Goal: Information Seeking & Learning: Learn about a topic

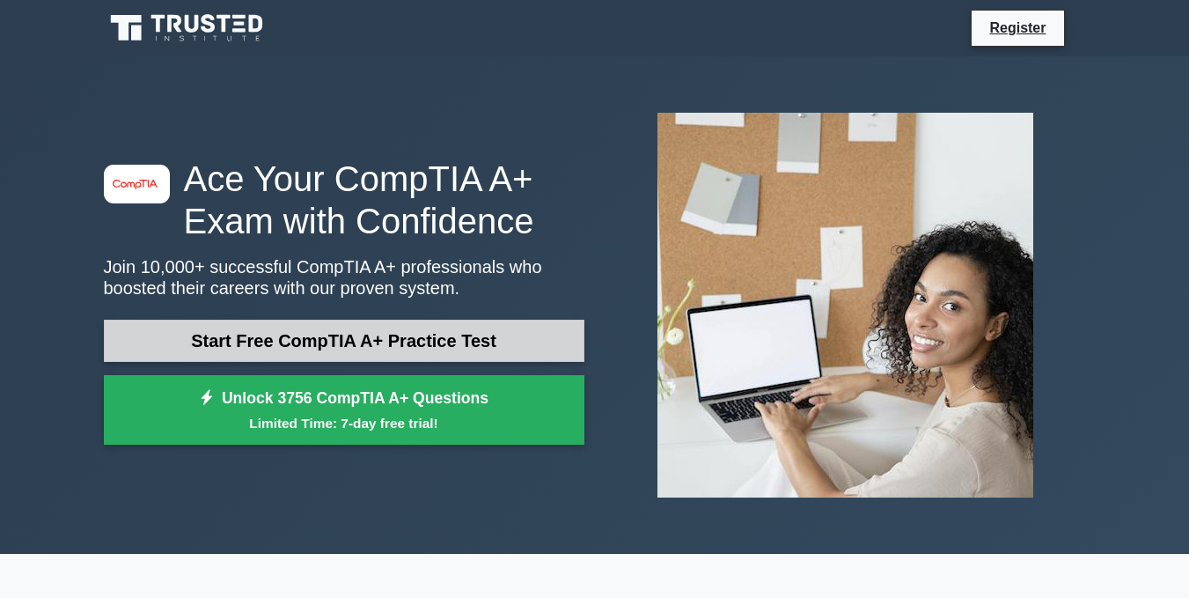
click at [282, 344] on link "Start Free CompTIA A+ Practice Test" at bounding box center [344, 340] width 481 height 42
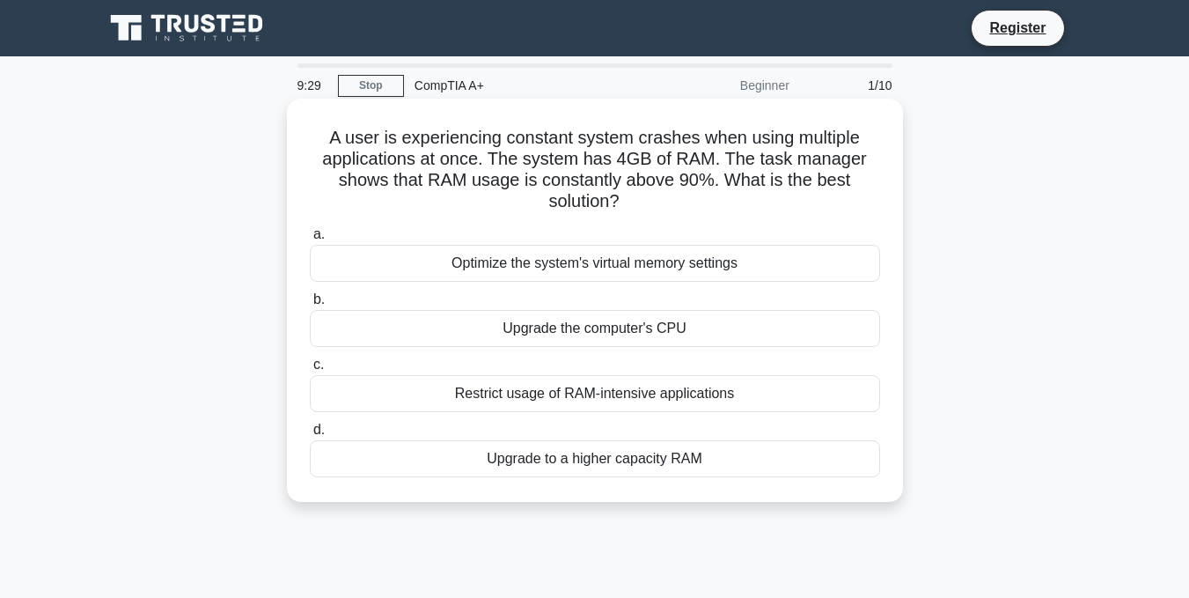
click at [407, 457] on div "Upgrade to a higher capacity RAM" at bounding box center [595, 458] width 570 height 37
click at [310, 436] on input "d. Upgrade to a higher capacity RAM" at bounding box center [310, 429] width 0 height 11
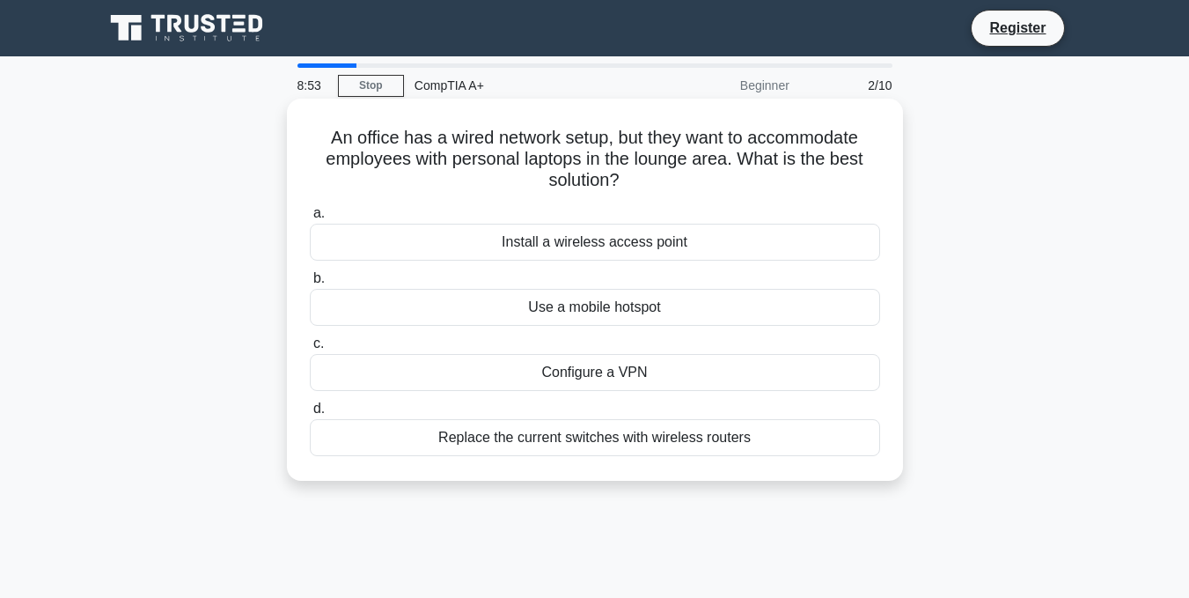
click at [477, 239] on div "Install a wireless access point" at bounding box center [595, 242] width 570 height 37
click at [310, 219] on input "a. Install a wireless access point" at bounding box center [310, 213] width 0 height 11
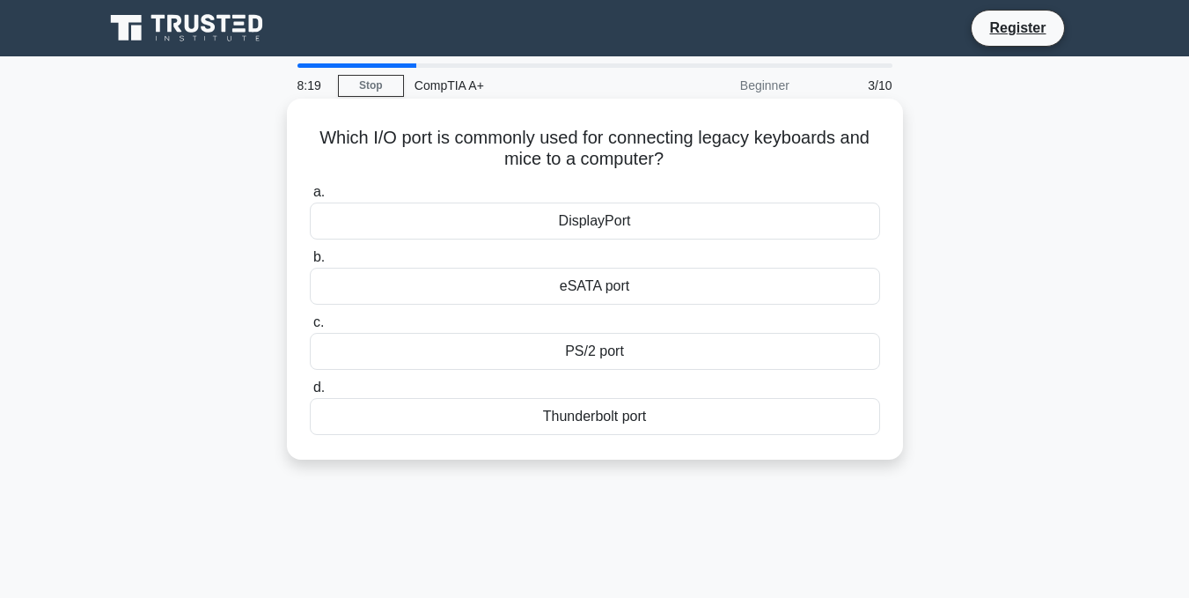
click at [518, 349] on div "PS/2 port" at bounding box center [595, 351] width 570 height 37
click at [310, 328] on input "c. PS/2 port" at bounding box center [310, 322] width 0 height 11
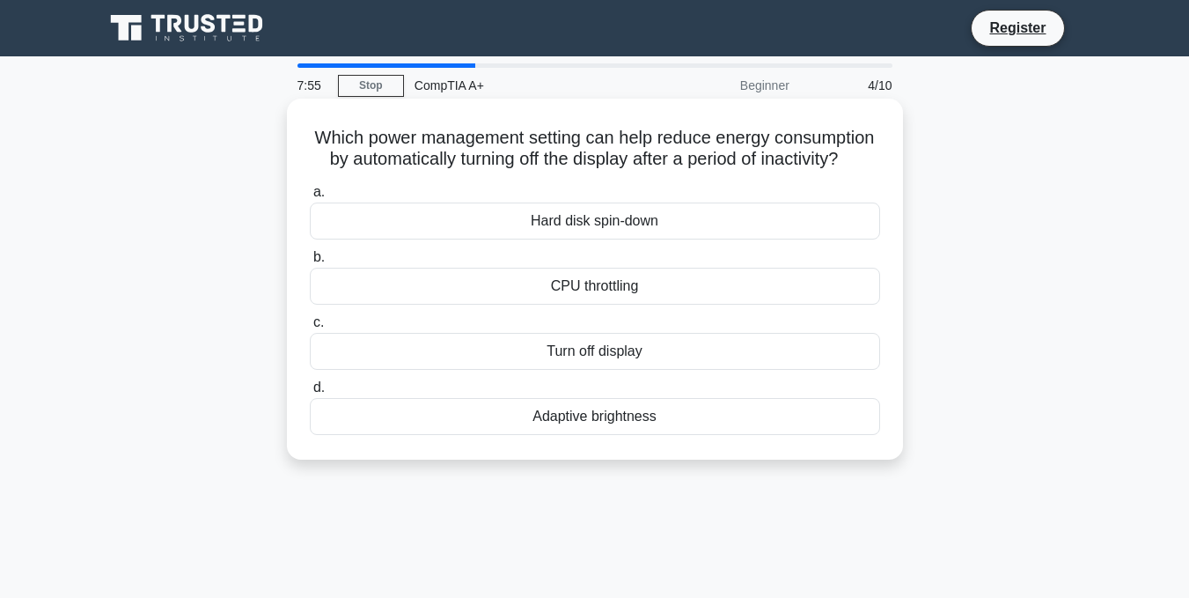
click at [499, 369] on div "Turn off display" at bounding box center [595, 351] width 570 height 37
click at [310, 328] on input "c. Turn off display" at bounding box center [310, 322] width 0 height 11
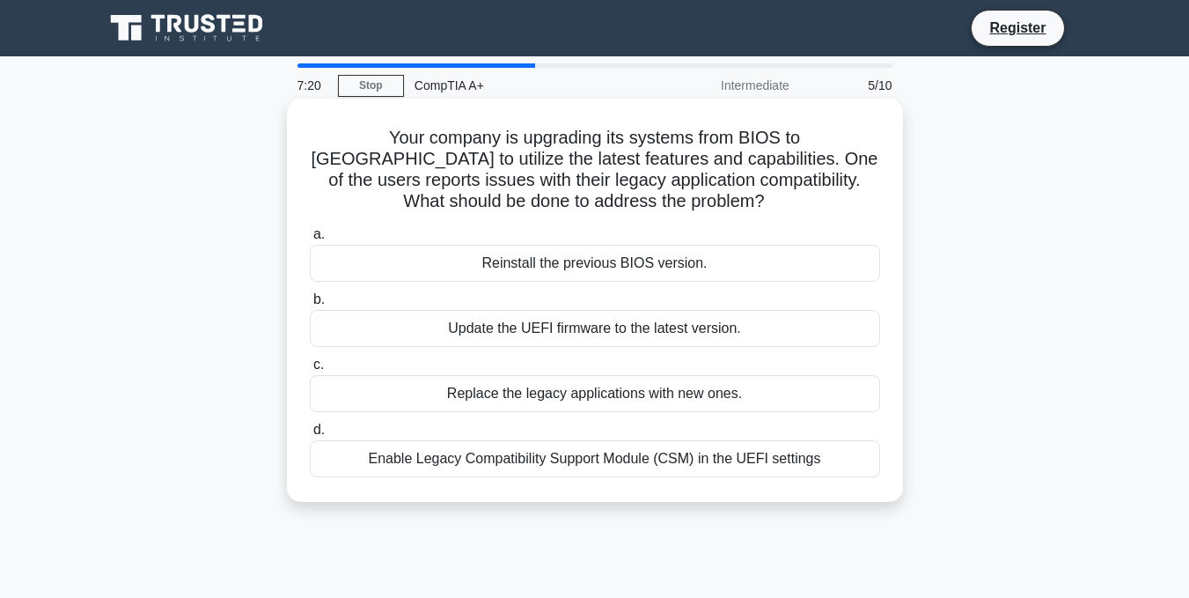
click at [454, 462] on div "Enable Legacy Compatibility Support Module (CSM) in the UEFI settings" at bounding box center [595, 458] width 570 height 37
click at [310, 436] on input "d. Enable Legacy Compatibility Support Module (CSM) in the UEFI settings" at bounding box center [310, 429] width 0 height 11
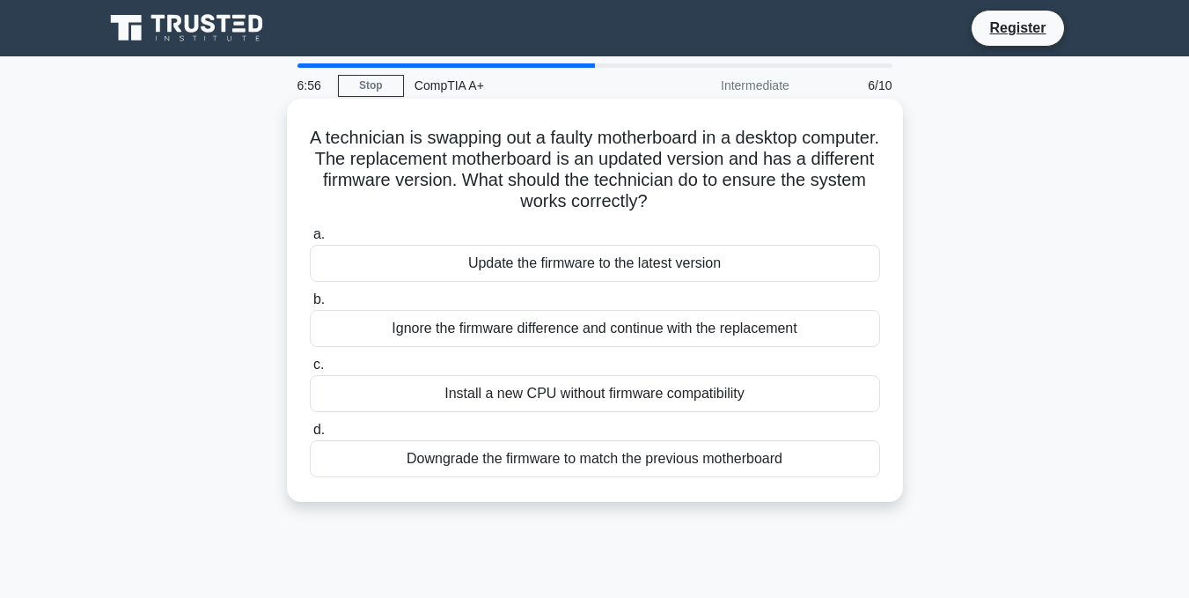
click at [584, 263] on div "Update the firmware to the latest version" at bounding box center [595, 263] width 570 height 37
click at [310, 240] on input "a. Update the firmware to the latest version" at bounding box center [310, 234] width 0 height 11
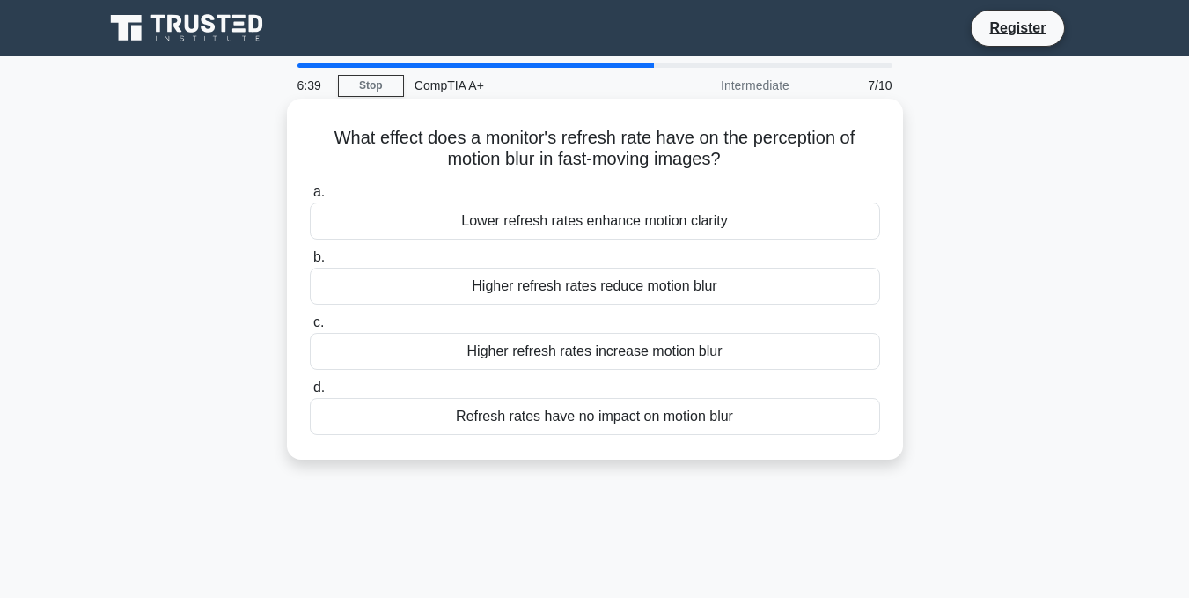
click at [566, 288] on div "Higher refresh rates reduce motion blur" at bounding box center [595, 286] width 570 height 37
click at [310, 263] on input "b. Higher refresh rates reduce motion blur" at bounding box center [310, 257] width 0 height 11
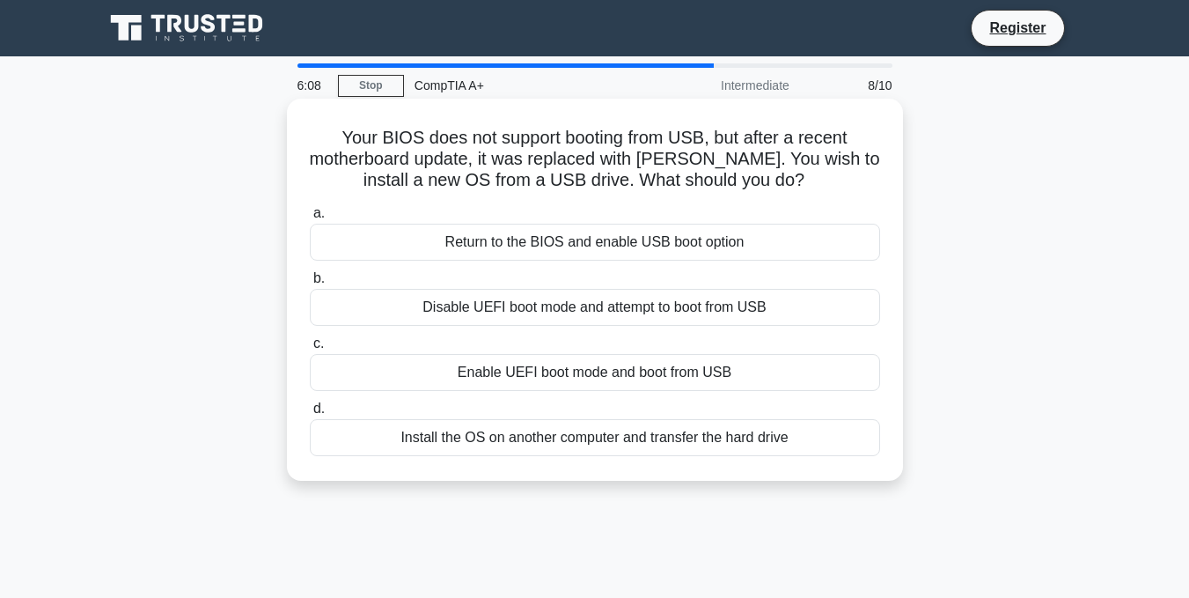
click at [532, 374] on div "Enable UEFI boot mode and boot from USB" at bounding box center [595, 372] width 570 height 37
click at [310, 349] on input "c. Enable UEFI boot mode and boot from USB" at bounding box center [310, 343] width 0 height 11
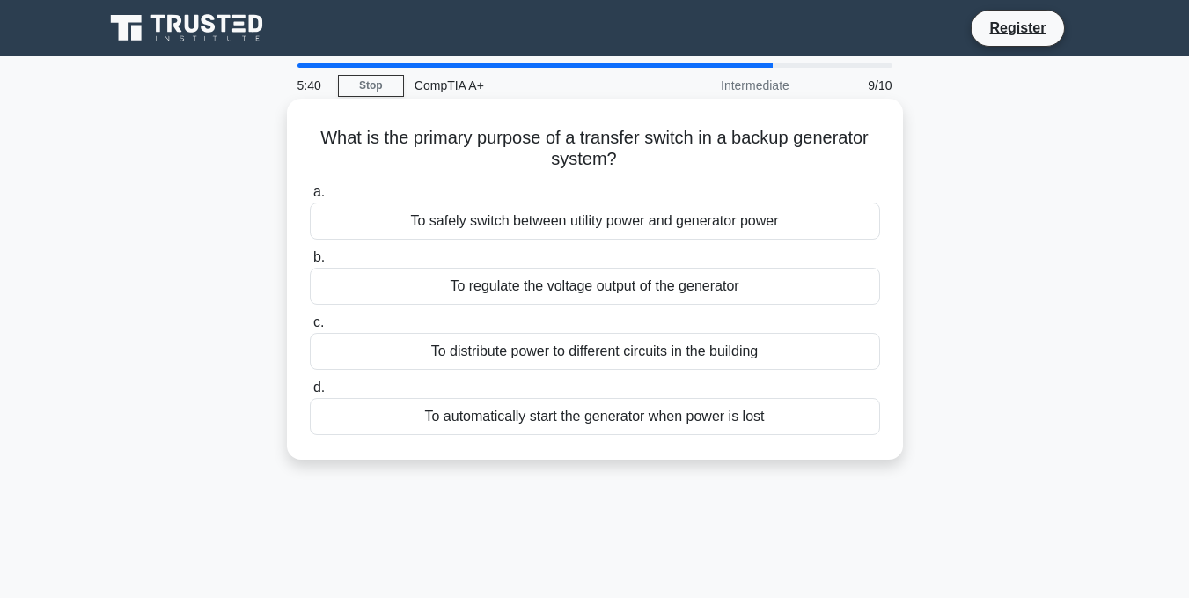
click at [584, 288] on div "To regulate the voltage output of the generator" at bounding box center [595, 286] width 570 height 37
click at [310, 263] on input "b. To regulate the voltage output of the generator" at bounding box center [310, 257] width 0 height 11
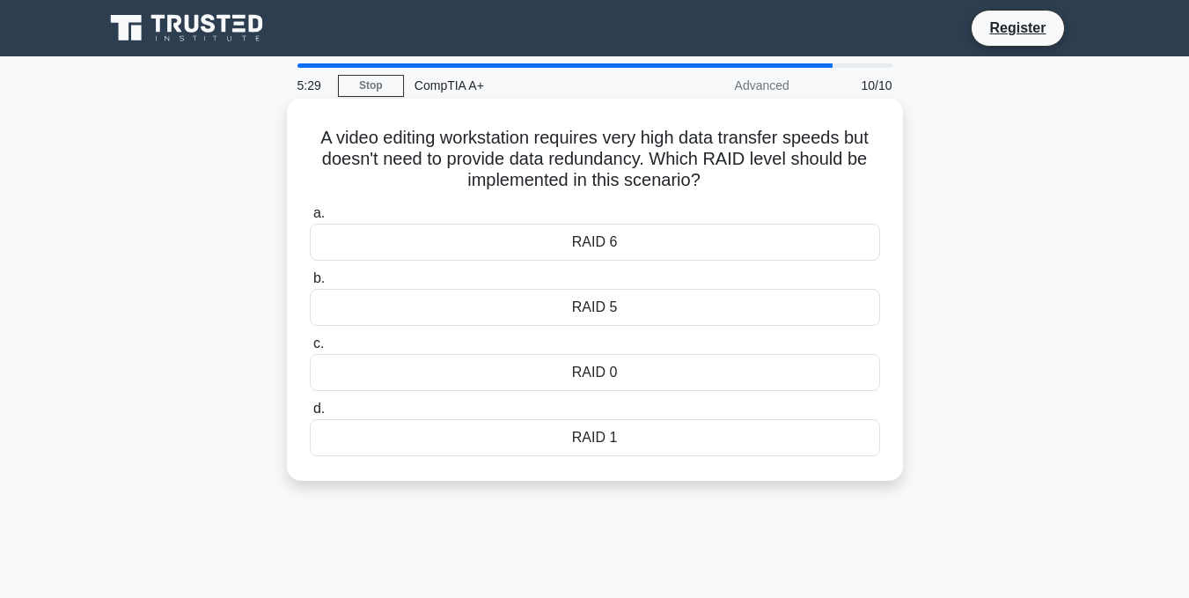
click at [586, 380] on div "RAID 0" at bounding box center [595, 372] width 570 height 37
click at [310, 349] on input "c. RAID 0" at bounding box center [310, 343] width 0 height 11
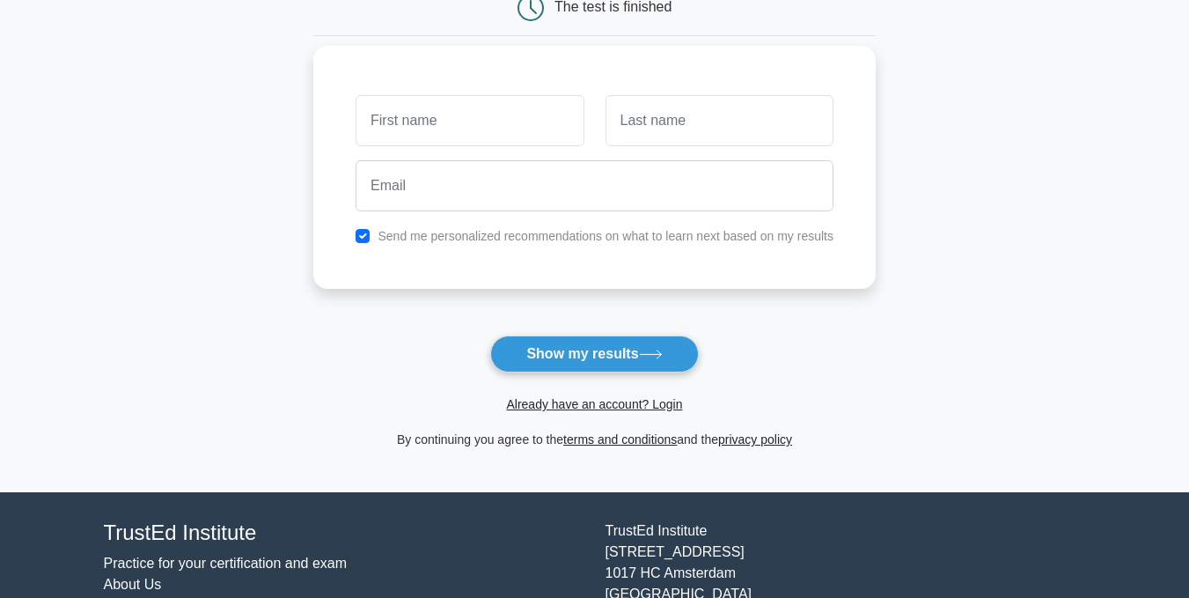
scroll to position [163, 0]
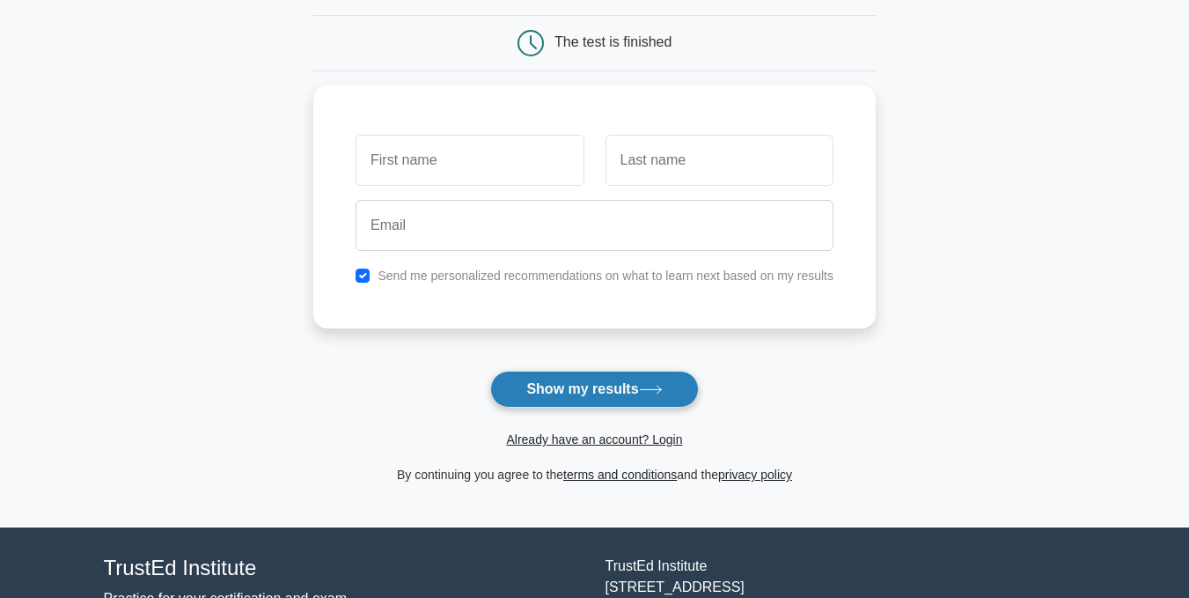
click at [586, 373] on button "Show my results" at bounding box center [594, 389] width 208 height 37
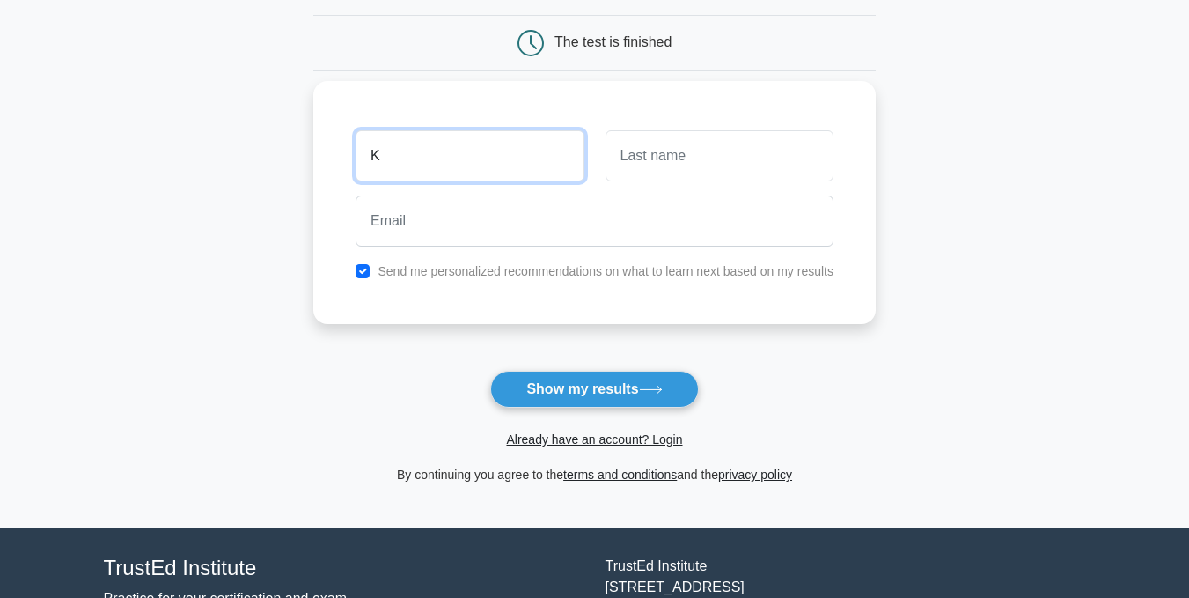
type input "K"
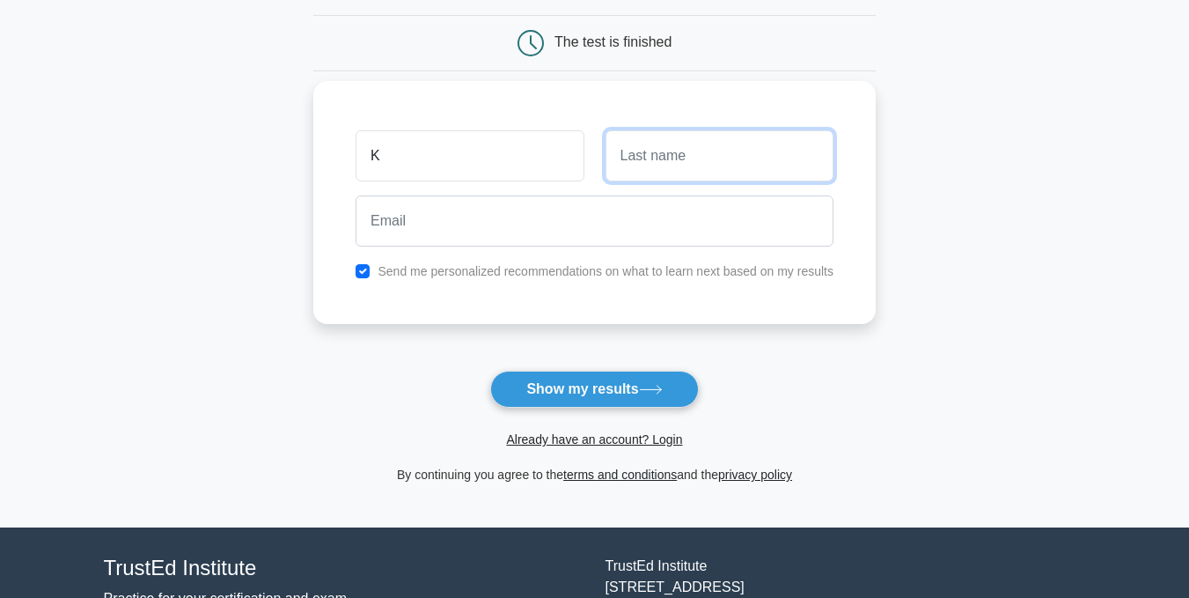
click at [702, 167] on input "text" at bounding box center [720, 155] width 228 height 51
type input "E"
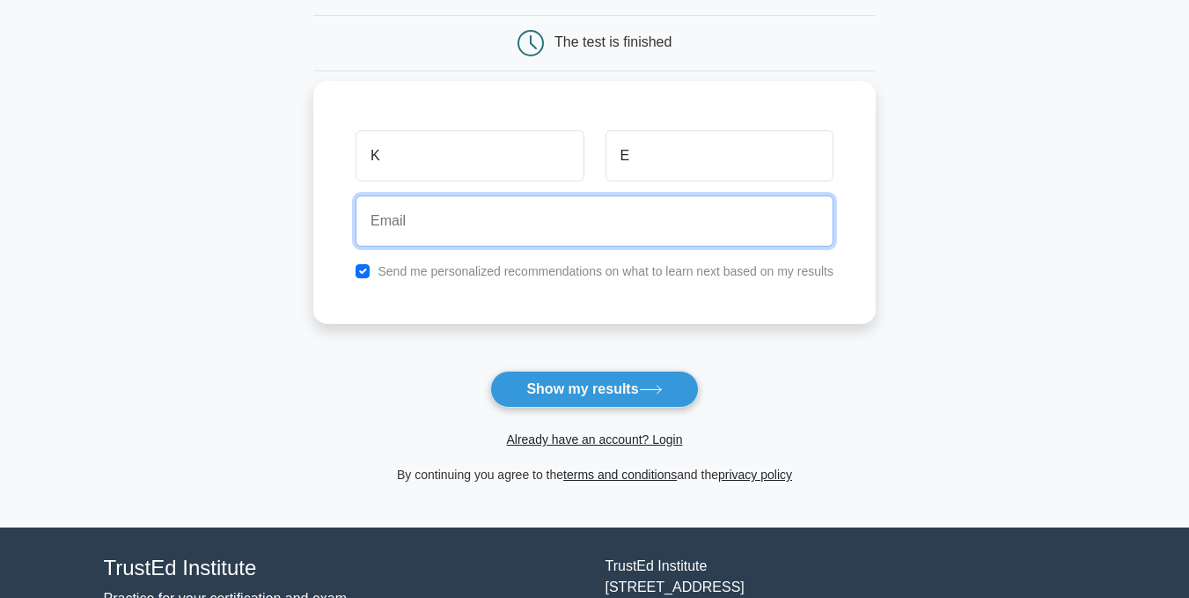
click at [620, 216] on input "email" at bounding box center [595, 220] width 478 height 51
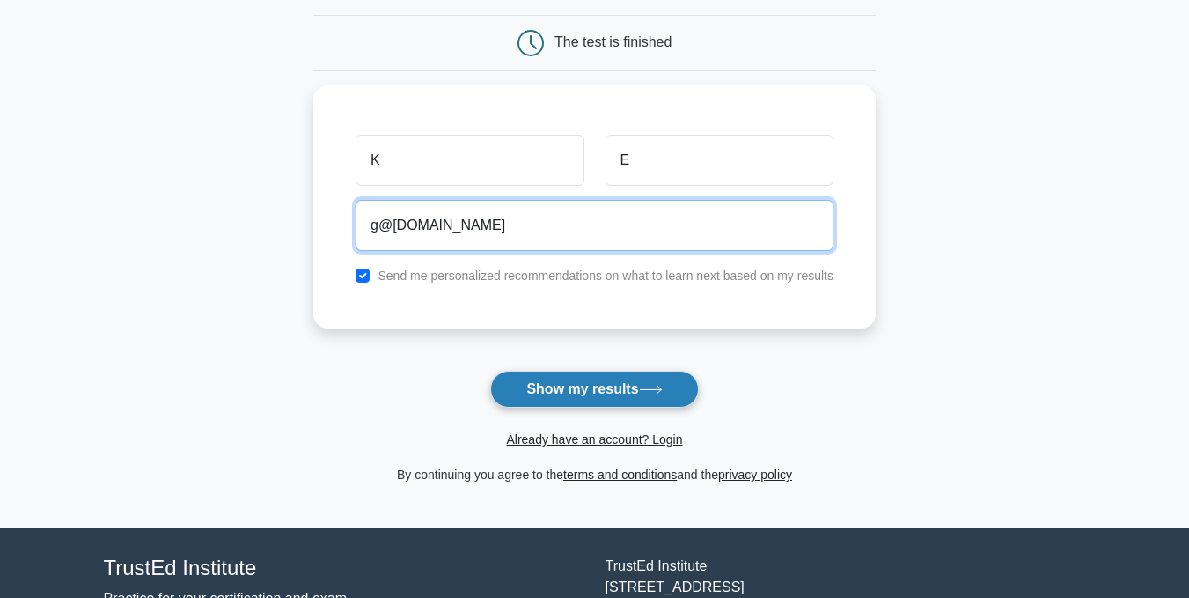
type input "g@[DOMAIN_NAME]"
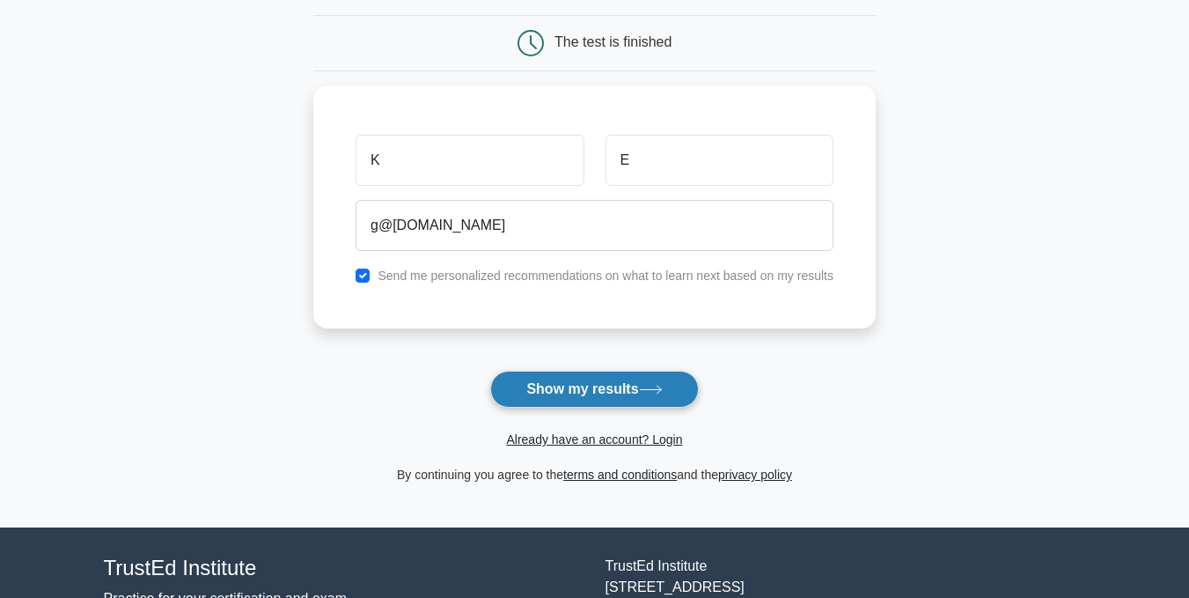
click at [602, 385] on button "Show my results" at bounding box center [594, 389] width 208 height 37
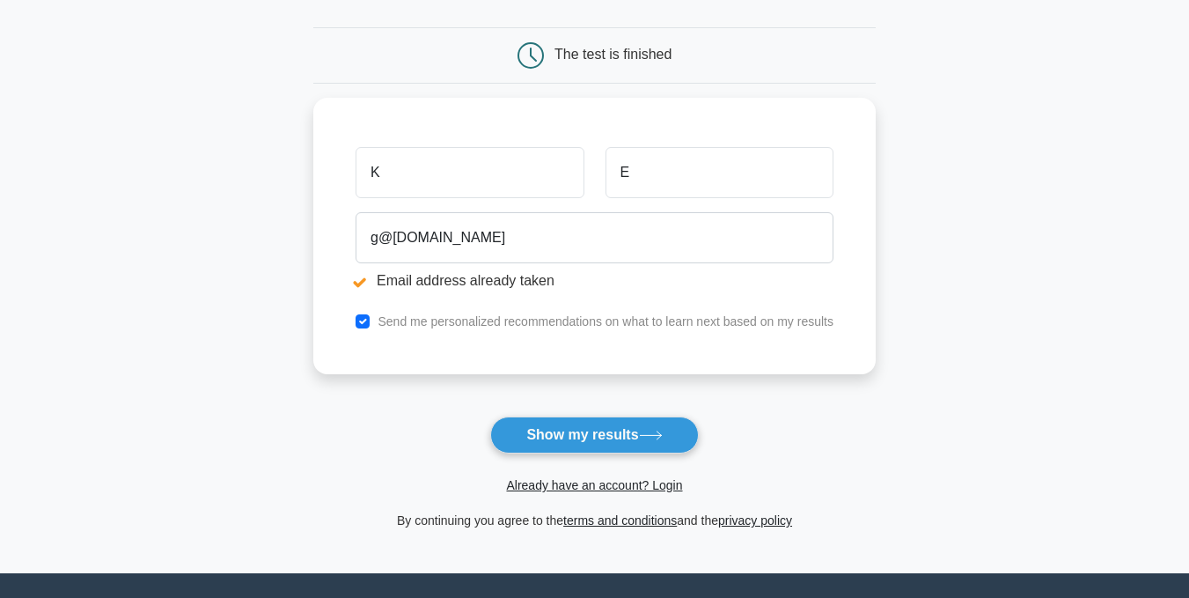
scroll to position [214, 0]
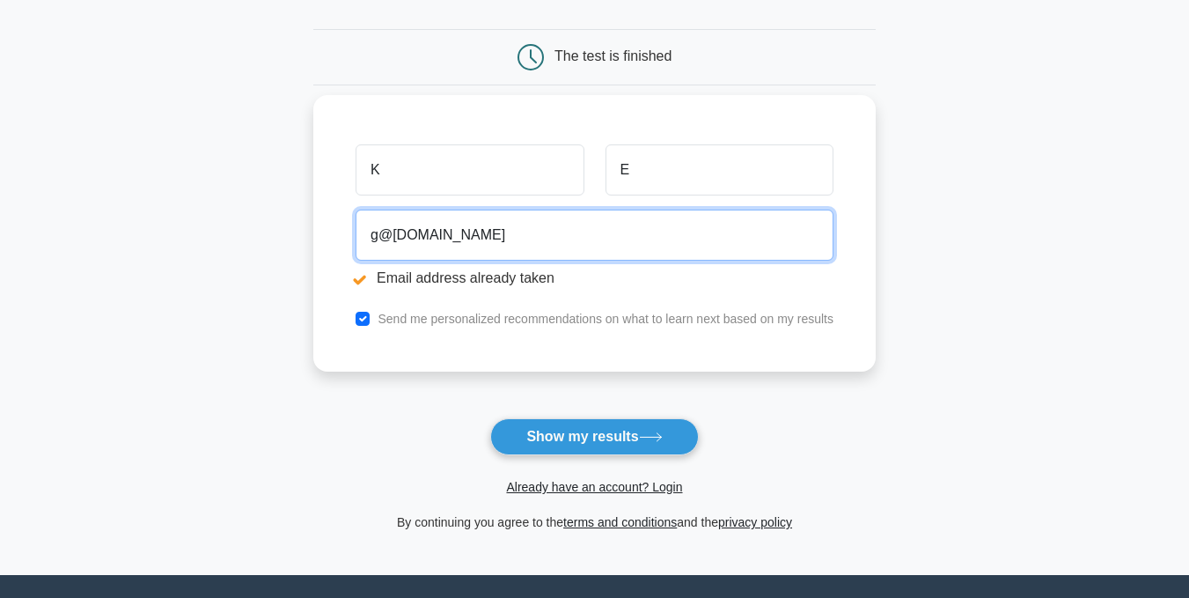
click at [407, 251] on input "g@gmail.com" at bounding box center [595, 234] width 478 height 51
type input "dr.khemoyeevans@gmail.com"
click at [490, 418] on button "Show my results" at bounding box center [594, 436] width 208 height 37
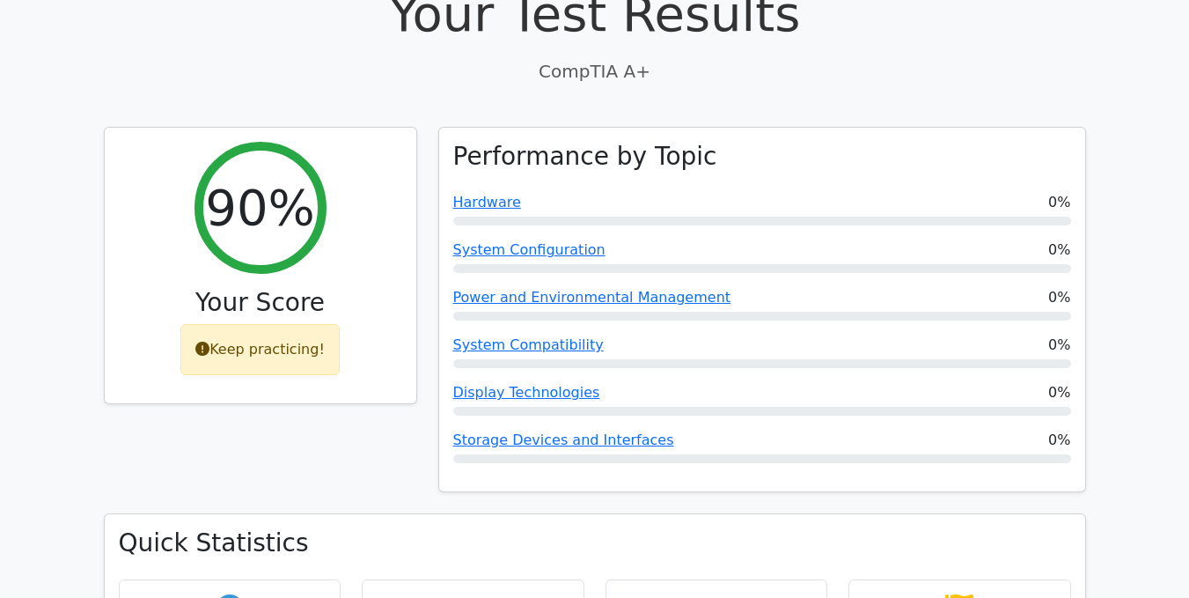
scroll to position [522, 0]
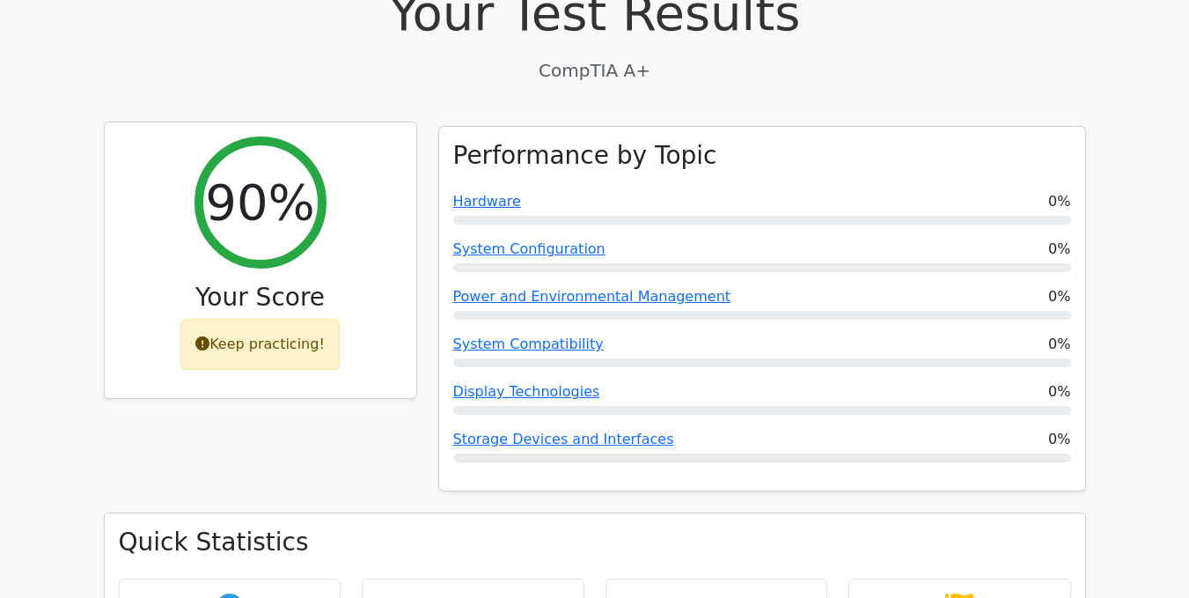
click at [253, 319] on div "Keep practicing!" at bounding box center [259, 344] width 159 height 51
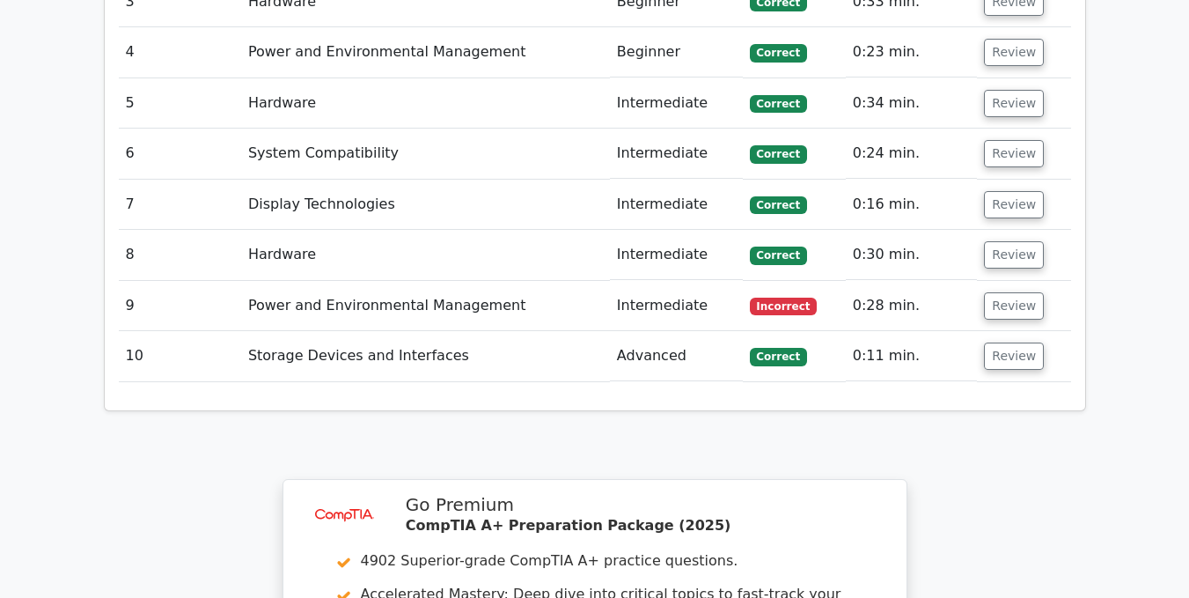
scroll to position [0, 11]
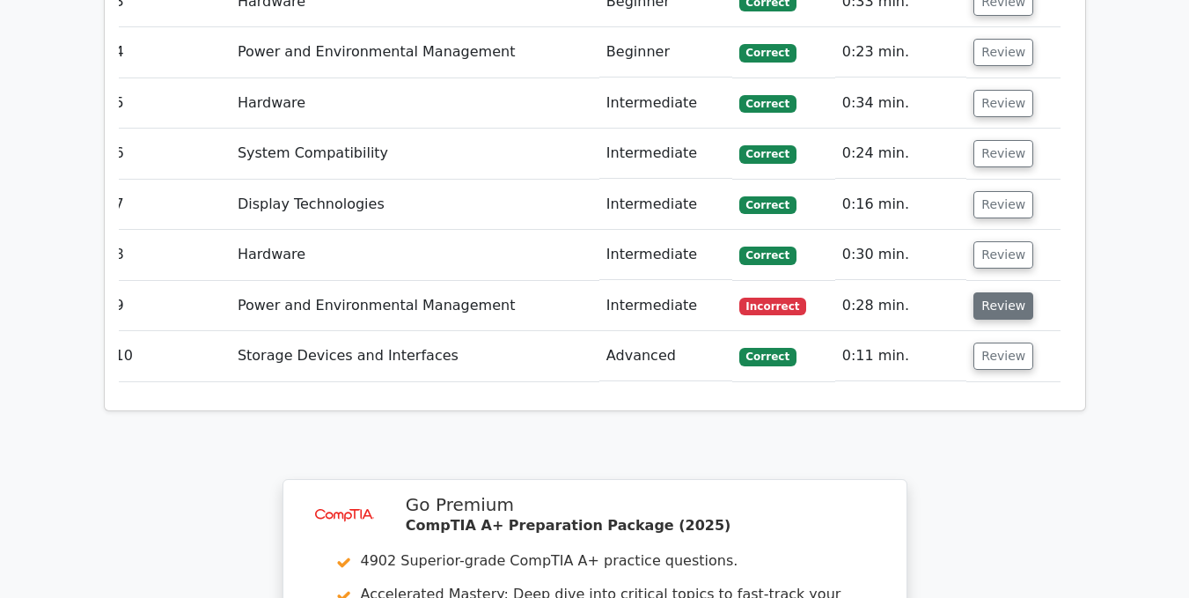
click at [973, 292] on button "Review" at bounding box center [1003, 305] width 60 height 27
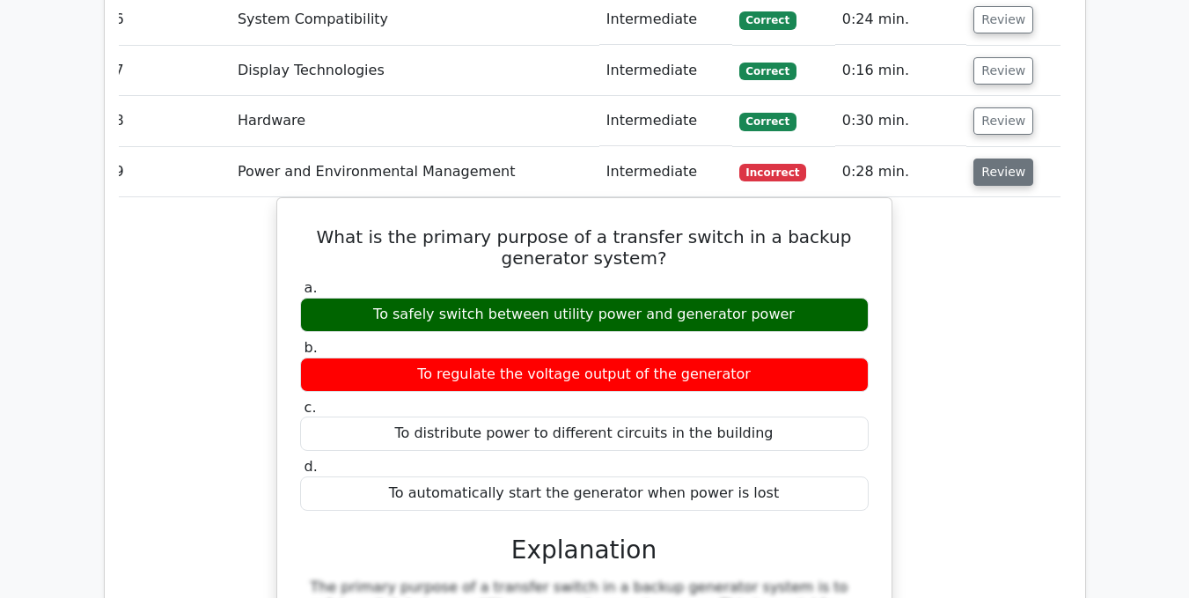
scroll to position [2250, 0]
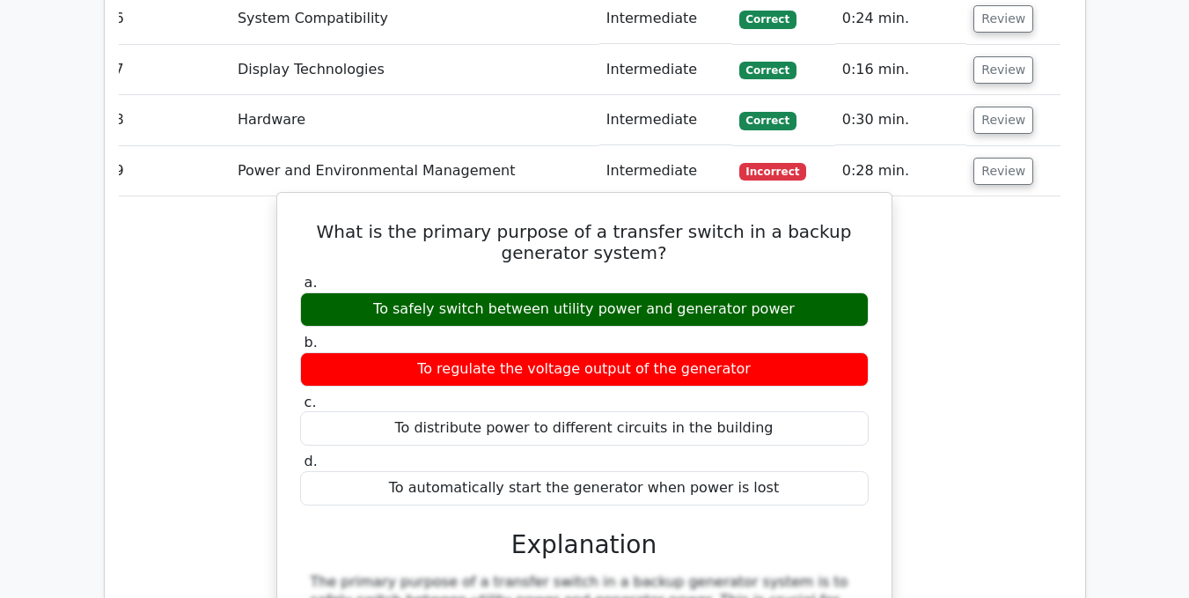
click at [650, 292] on div "To safely switch between utility power and generator power" at bounding box center [584, 309] width 569 height 34
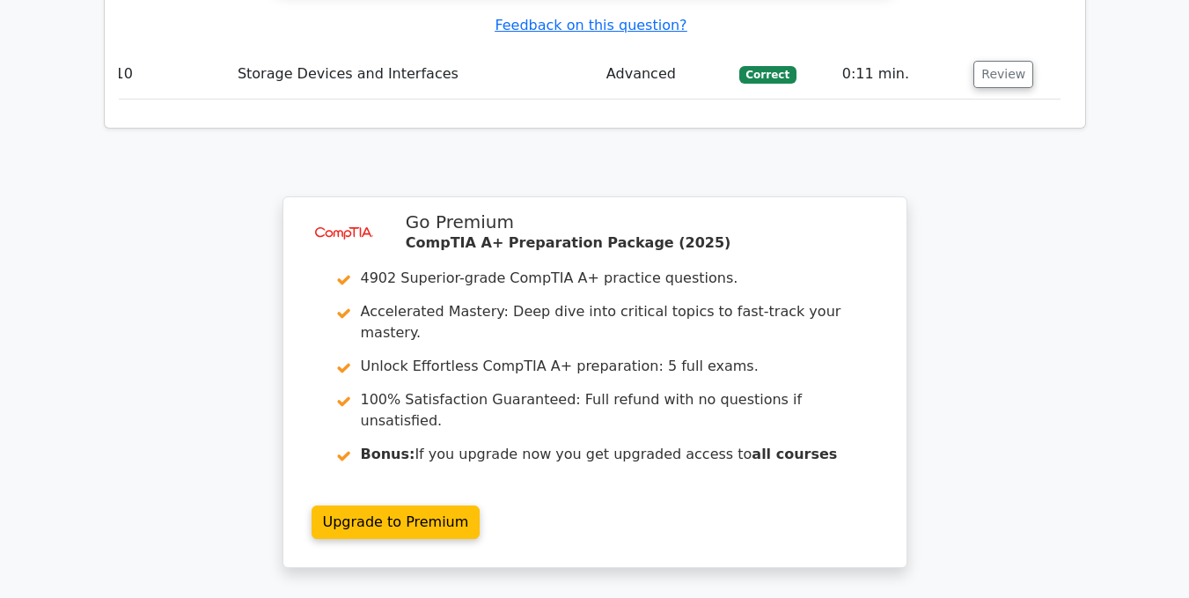
scroll to position [3543, 0]
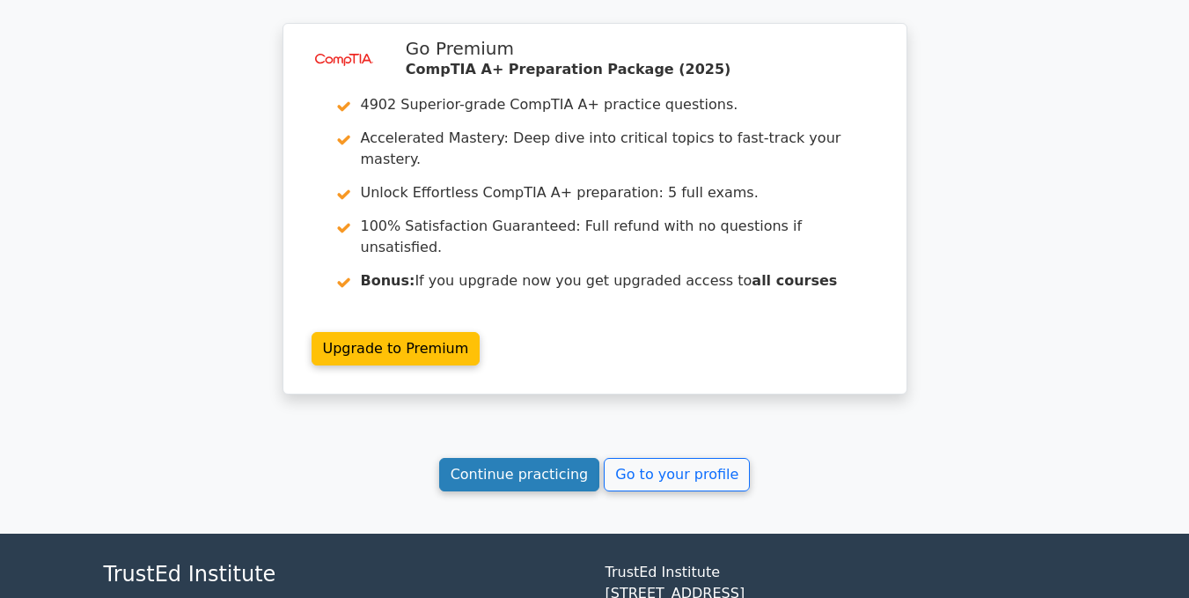
click at [498, 458] on link "Continue practicing" at bounding box center [519, 474] width 161 height 33
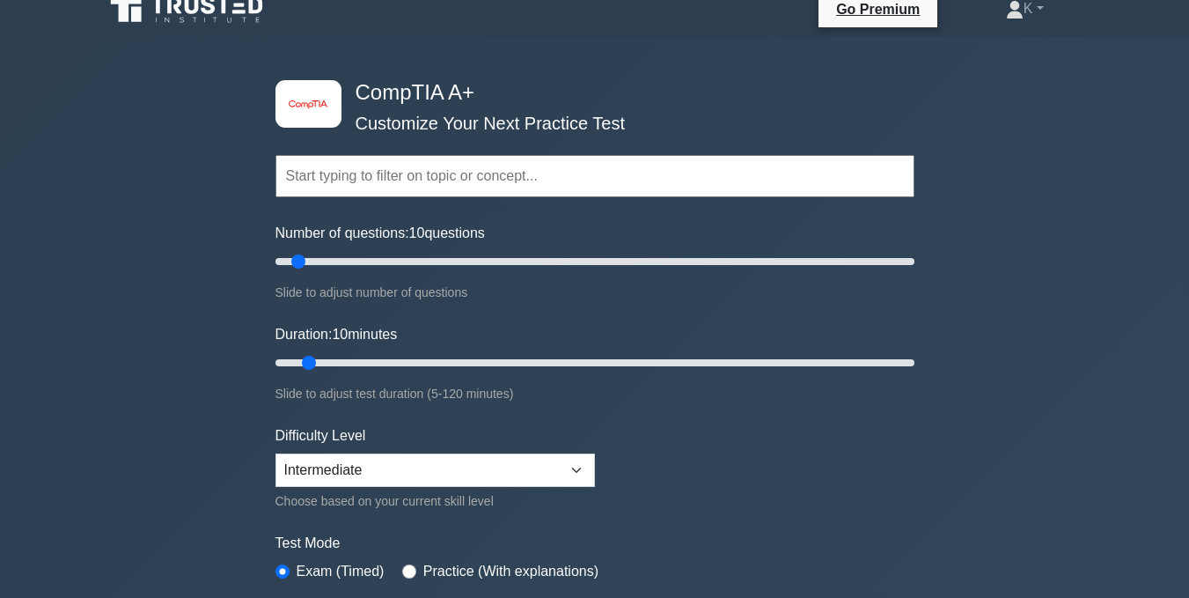
scroll to position [18, 0]
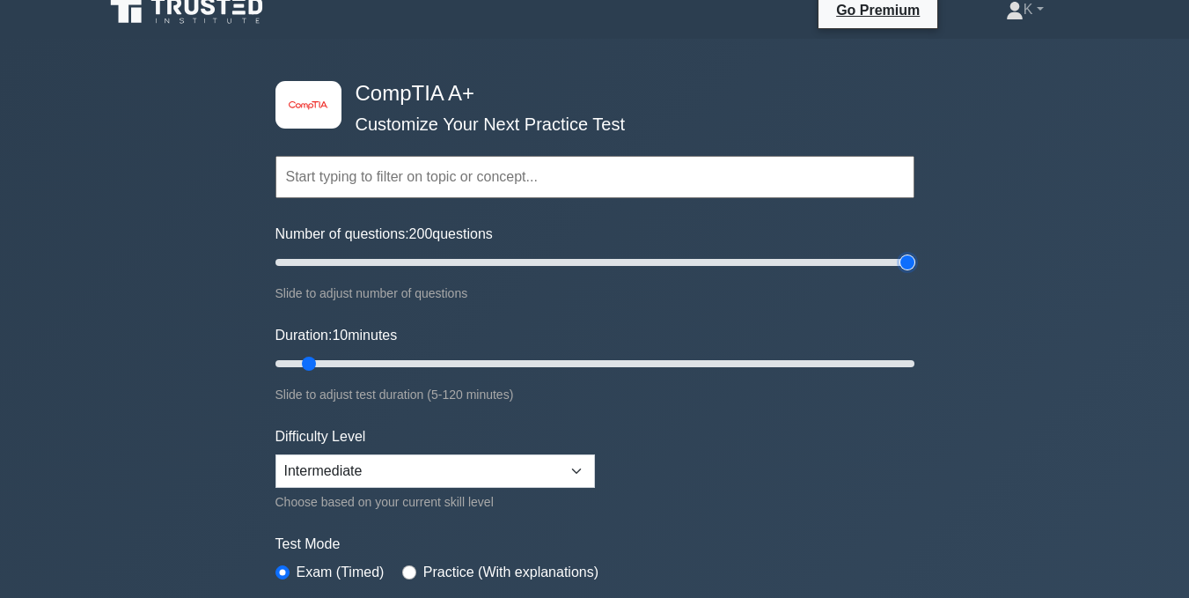
drag, startPoint x: 305, startPoint y: 256, endPoint x: 964, endPoint y: 245, distance: 658.4
type input "200"
click at [914, 252] on input "Number of questions: 200 questions" at bounding box center [594, 262] width 639 height 21
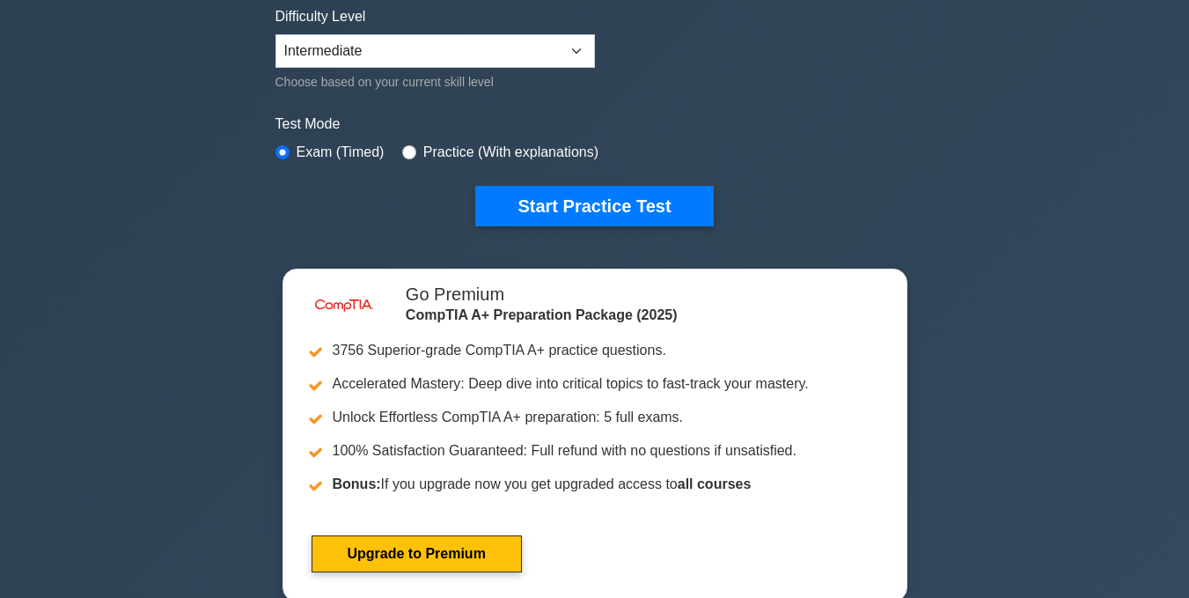
scroll to position [449, 0]
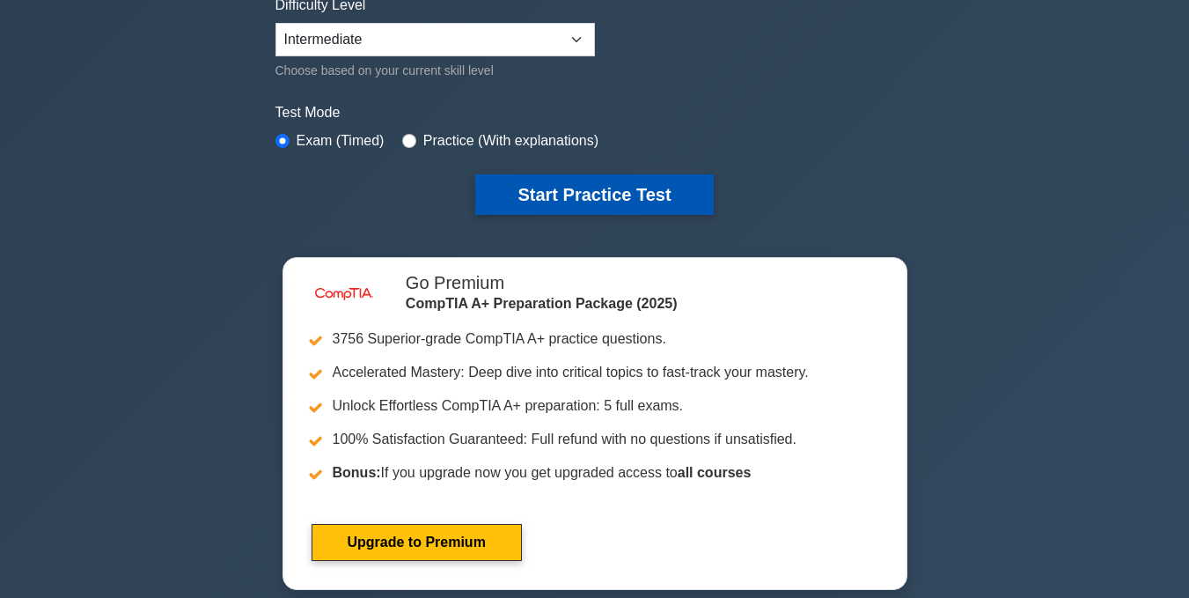
click at [584, 192] on button "Start Practice Test" at bounding box center [594, 194] width 238 height 40
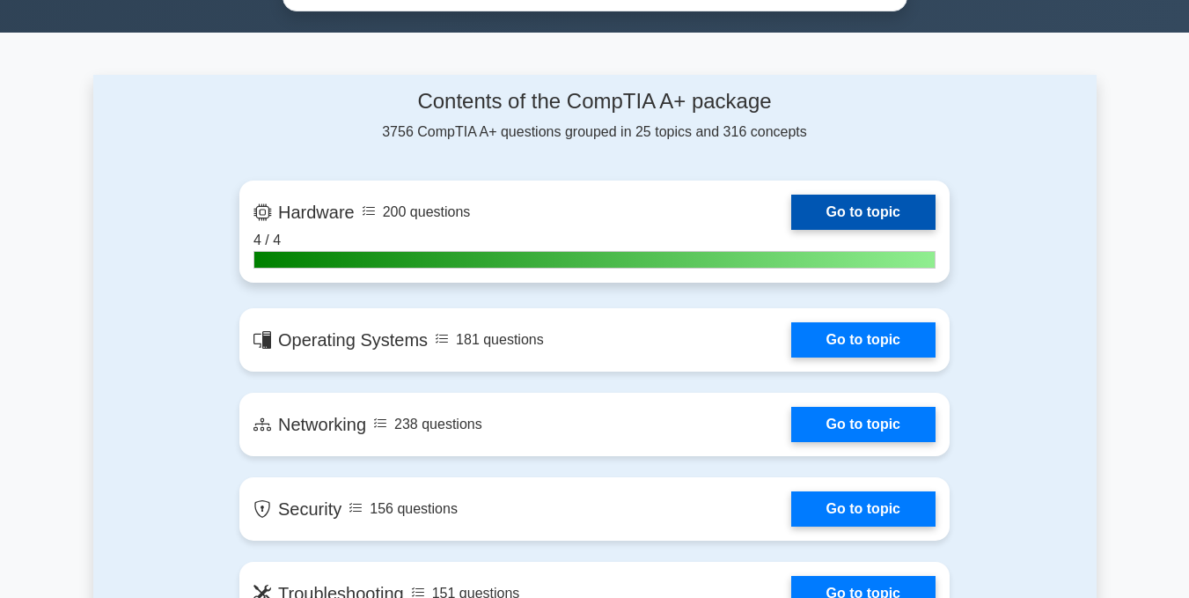
scroll to position [1012, 0]
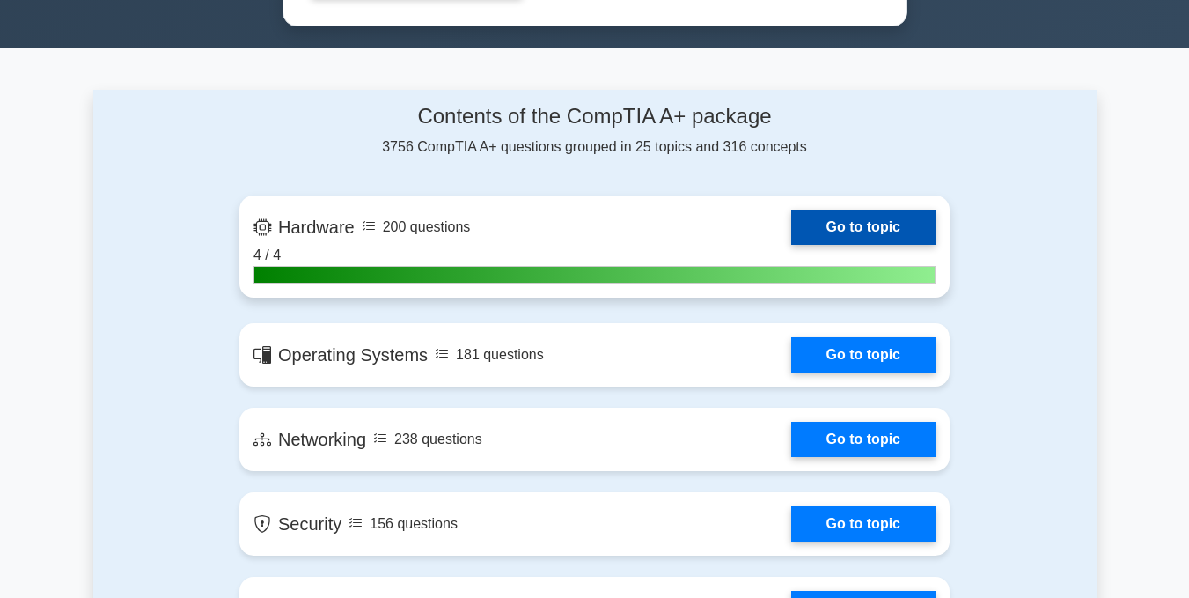
click at [826, 231] on link "Go to topic" at bounding box center [863, 226] width 144 height 35
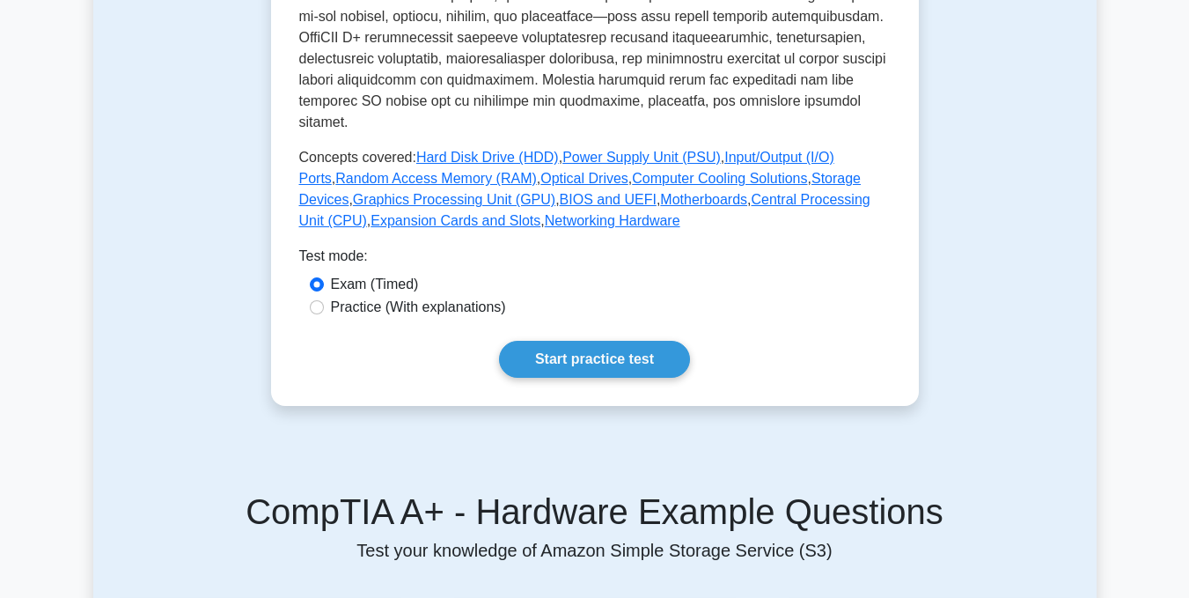
scroll to position [774, 0]
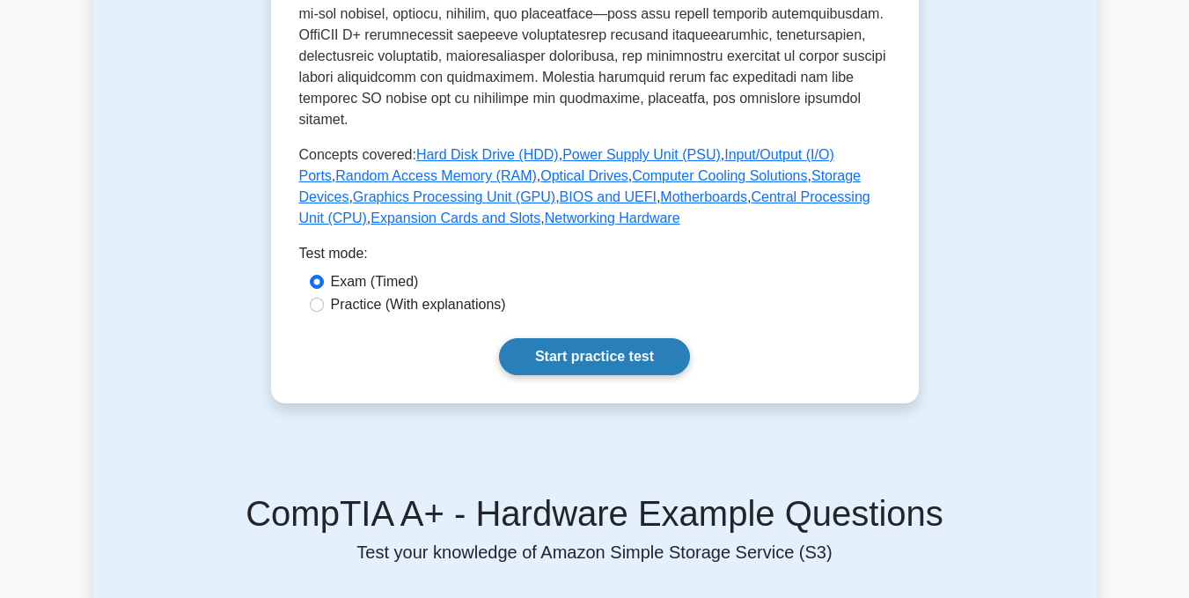
click at [620, 338] on link "Start practice test" at bounding box center [594, 356] width 191 height 37
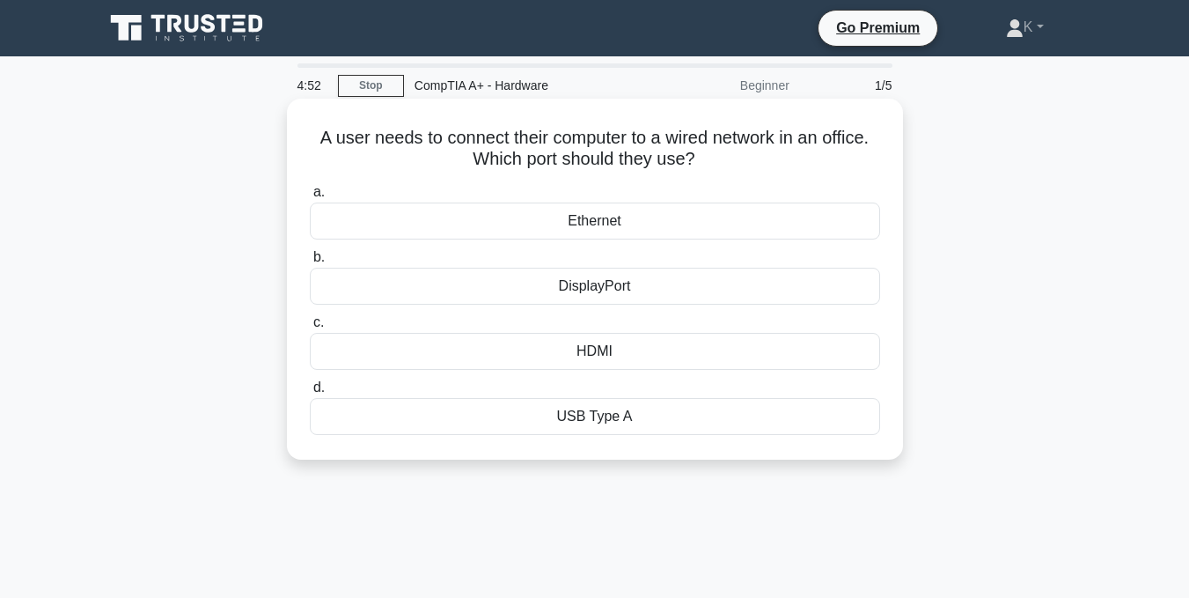
click at [631, 207] on div "Ethernet" at bounding box center [595, 220] width 570 height 37
click at [310, 198] on input "a. Ethernet" at bounding box center [310, 192] width 0 height 11
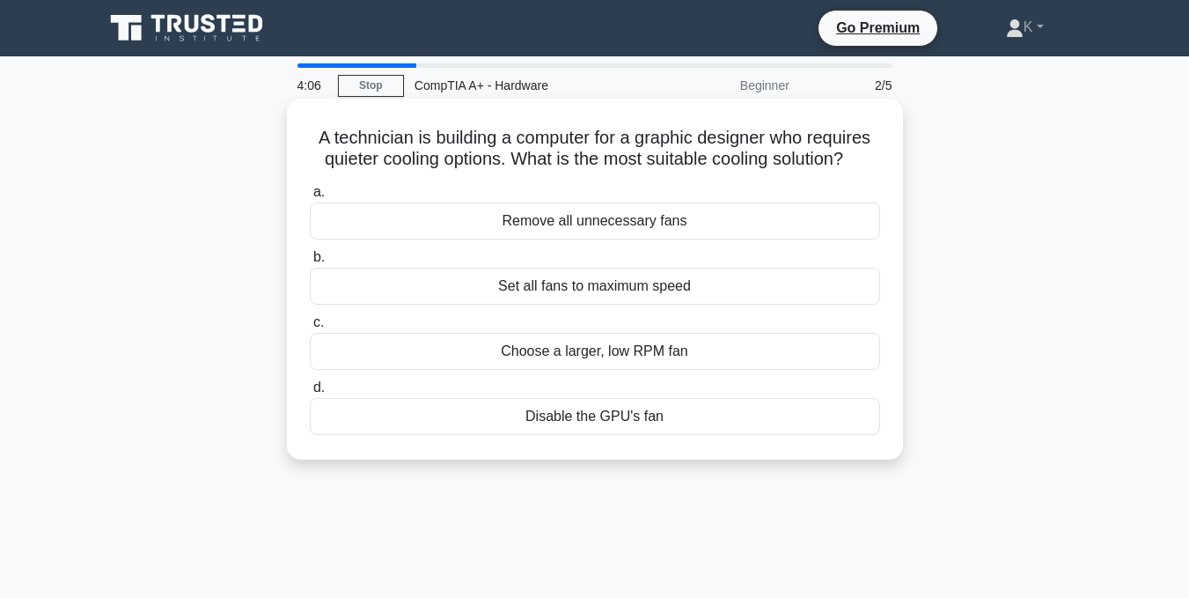
click at [598, 355] on div "Choose a larger, low RPM fan" at bounding box center [595, 351] width 570 height 37
click at [310, 328] on input "c. Choose a larger, low RPM fan" at bounding box center [310, 322] width 0 height 11
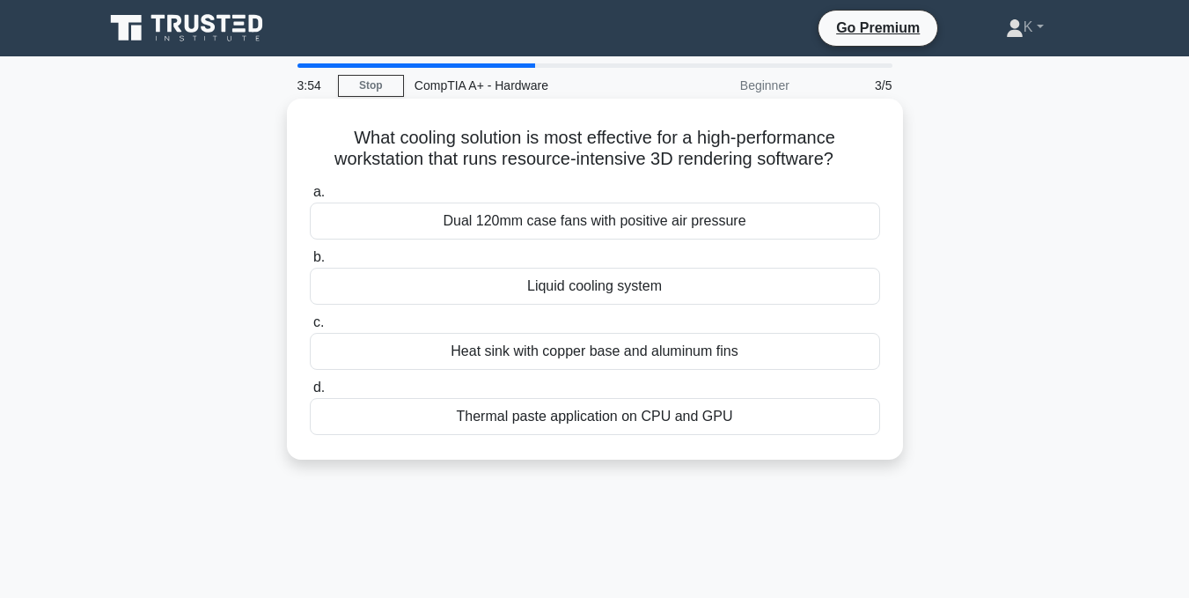
click at [624, 285] on div "Liquid cooling system" at bounding box center [595, 286] width 570 height 37
click at [310, 263] on input "b. Liquid cooling system" at bounding box center [310, 257] width 0 height 11
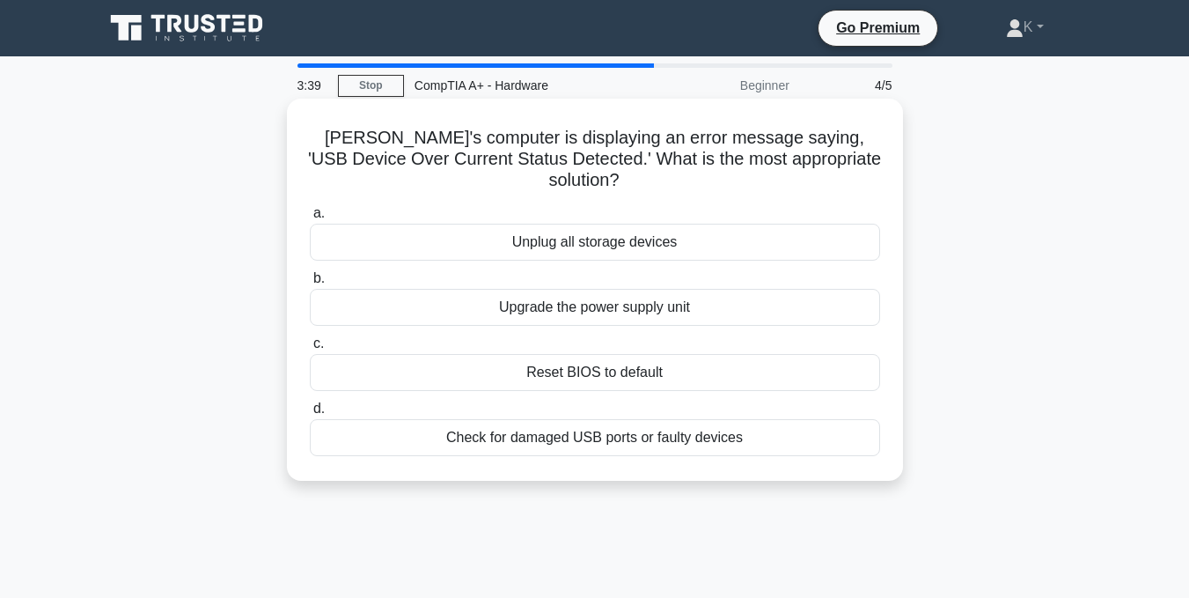
click at [578, 419] on div "Check for damaged USB ports or faulty devices" at bounding box center [595, 437] width 570 height 37
click at [310, 415] on input "d. Check for damaged USB ports or faulty devices" at bounding box center [310, 408] width 0 height 11
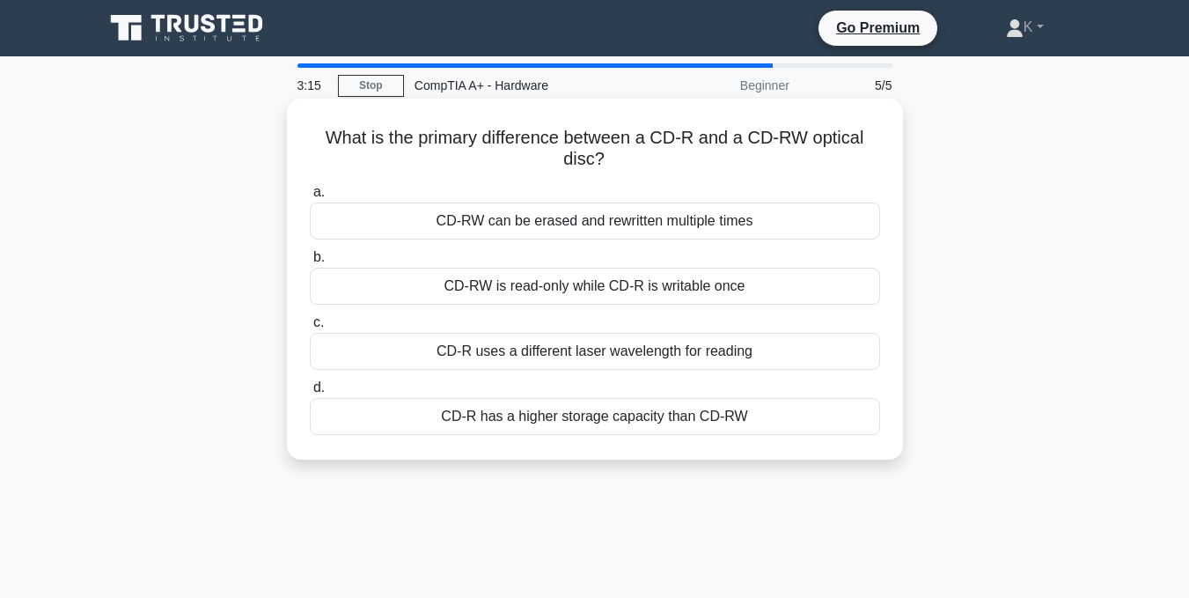
click at [637, 224] on div "CD-RW can be erased and rewritten multiple times" at bounding box center [595, 220] width 570 height 37
click at [310, 198] on input "a. CD-RW can be erased and rewritten multiple times" at bounding box center [310, 192] width 0 height 11
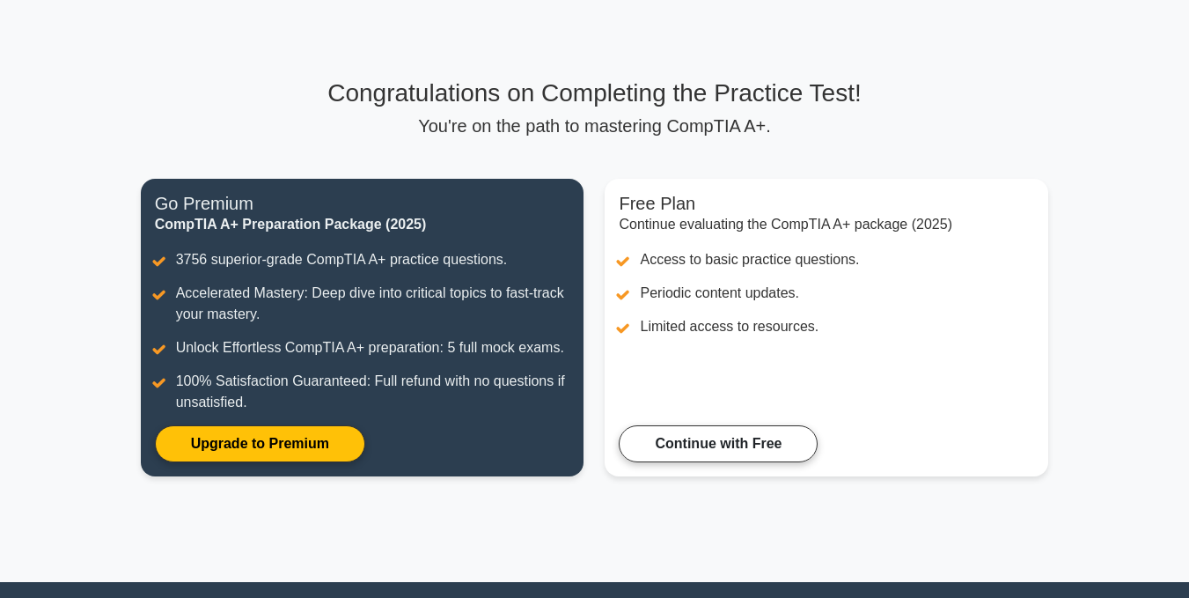
scroll to position [61, 0]
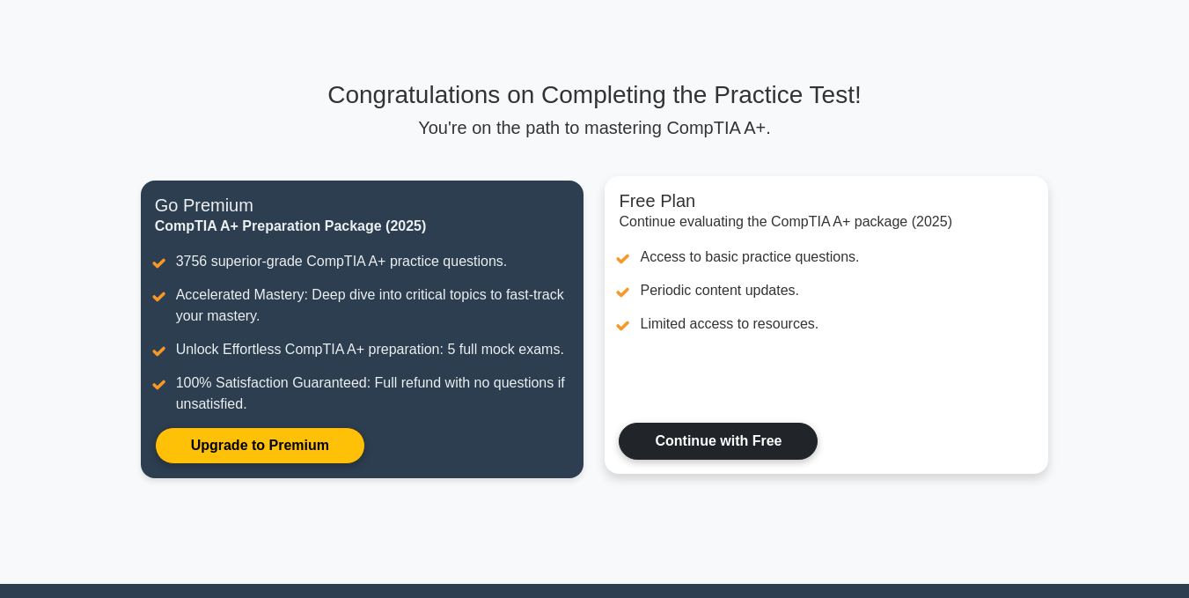
click at [659, 442] on link "Continue with Free" at bounding box center [718, 440] width 199 height 37
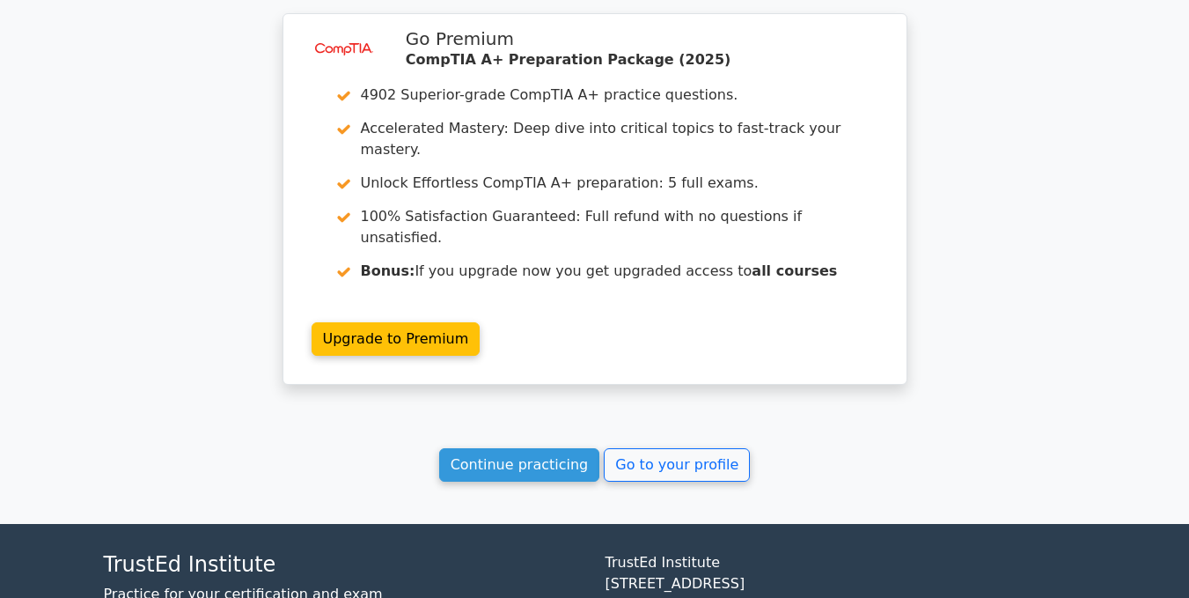
scroll to position [2316, 0]
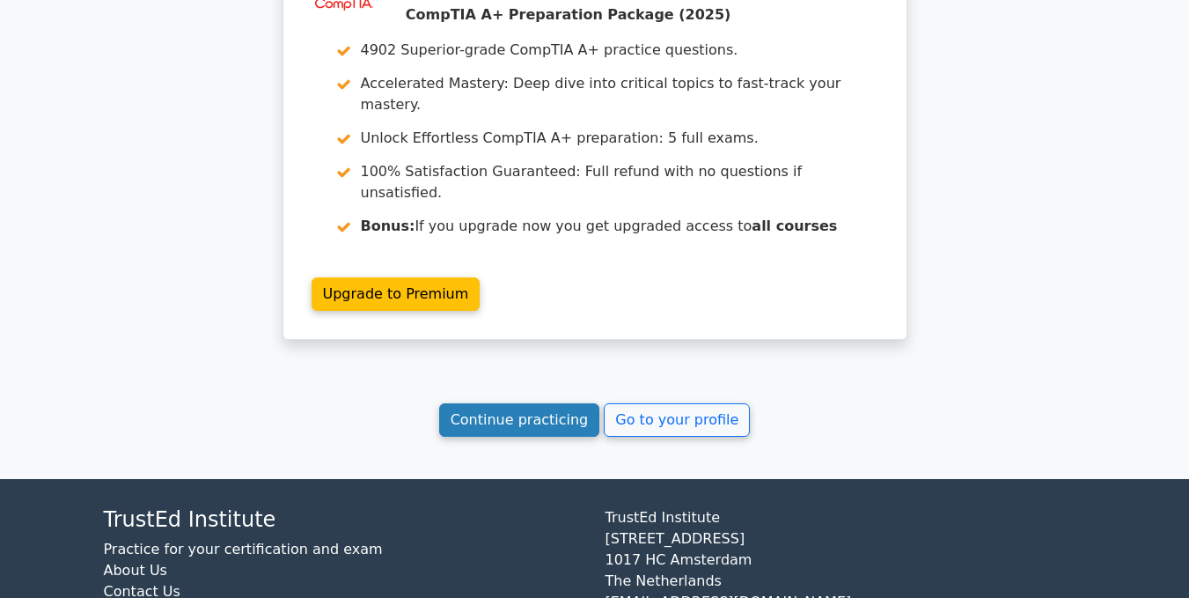
click at [581, 403] on link "Continue practicing" at bounding box center [519, 419] width 161 height 33
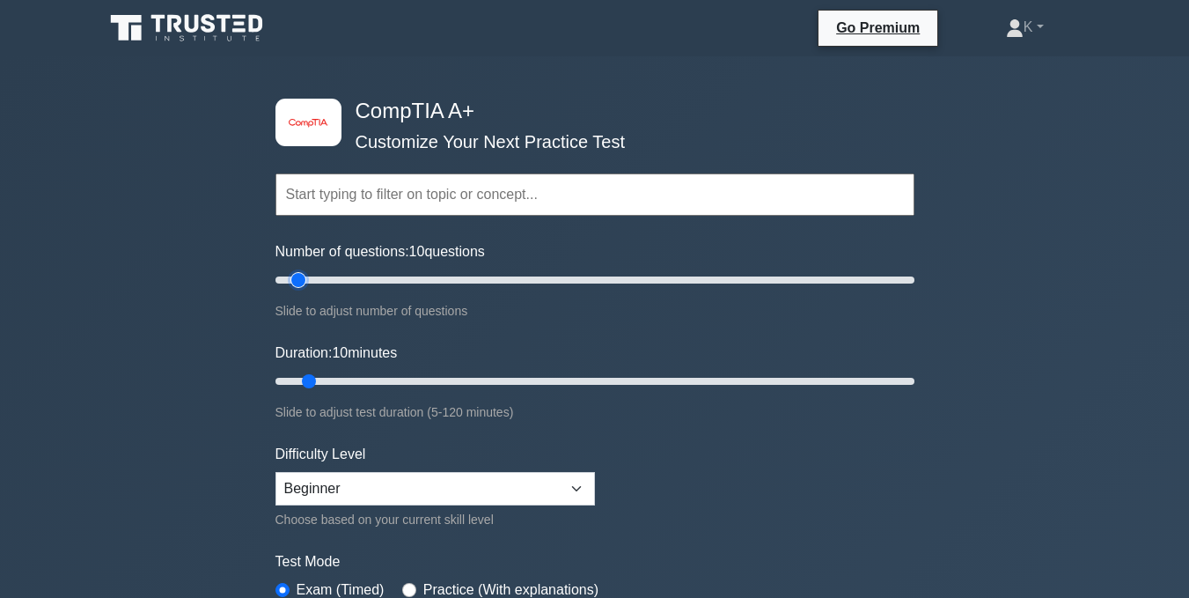
click at [292, 284] on input "Number of questions: 10 questions" at bounding box center [594, 279] width 639 height 21
click at [290, 276] on input "Number of questions: 5 questions" at bounding box center [594, 279] width 639 height 21
click at [281, 284] on input "Number of questions: 5 questions" at bounding box center [594, 279] width 639 height 21
click at [277, 280] on input "Number of questions: 5 questions" at bounding box center [594, 279] width 639 height 21
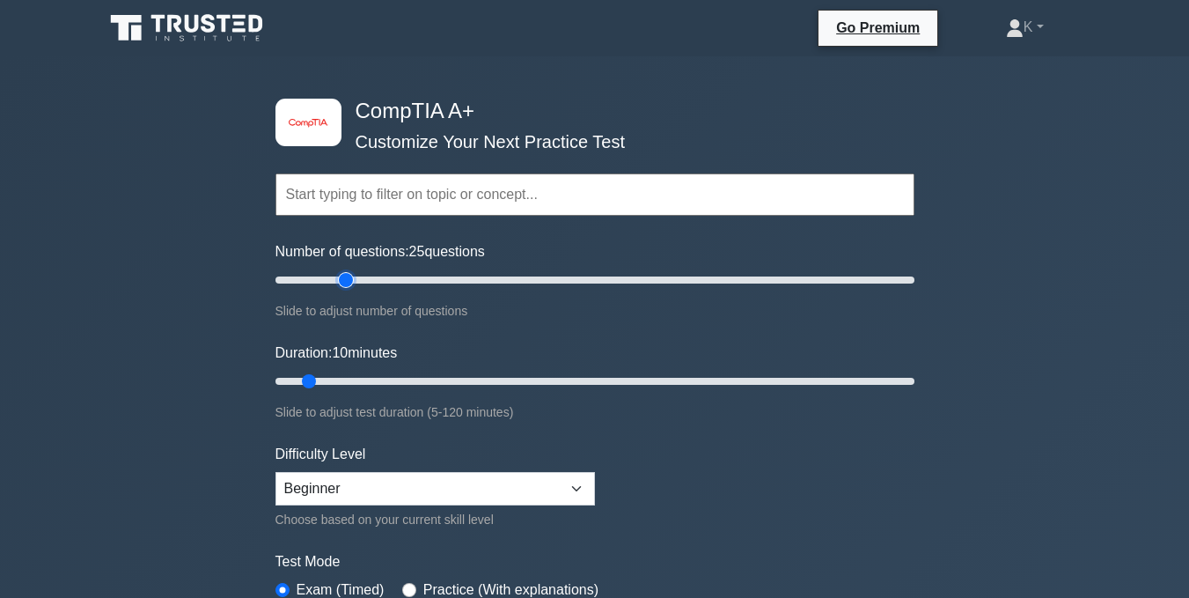
click at [347, 274] on input "Number of questions: 25 questions" at bounding box center [594, 279] width 639 height 21
click at [916, 279] on div "image/svg+xml CompTIA A+ Customize Your Next Practice Test Topics Hardware Oper…" at bounding box center [595, 381] width 660 height 650
type input "200"
click at [913, 280] on input "Number of questions: 200 questions" at bounding box center [594, 279] width 639 height 21
drag, startPoint x: 913, startPoint y: 280, endPoint x: 1000, endPoint y: 277, distance: 87.2
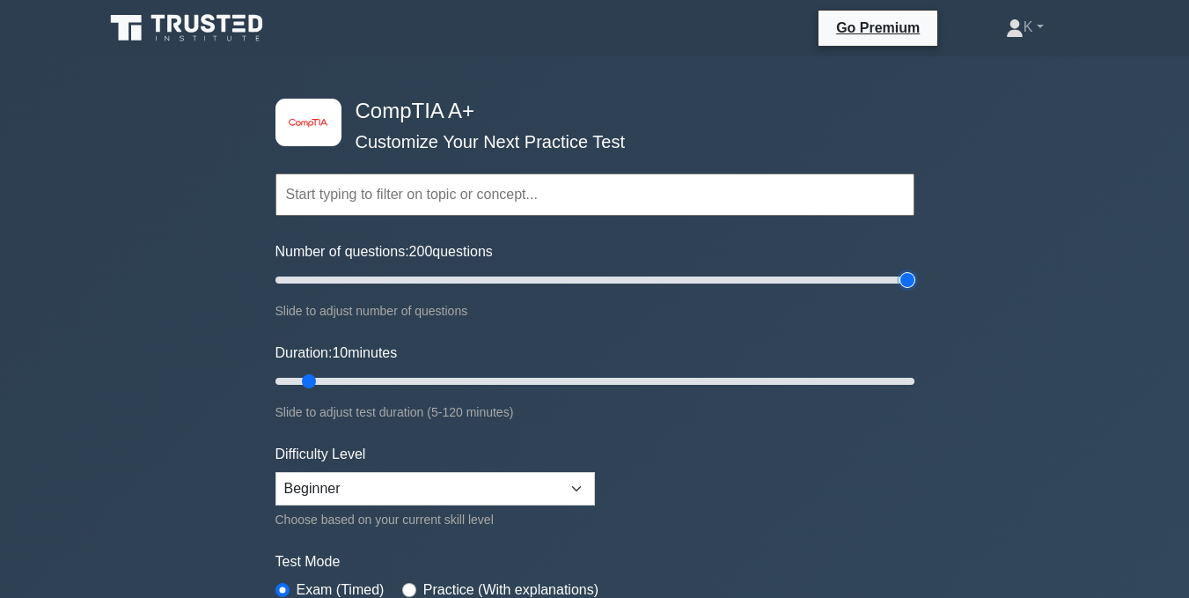
click at [914, 277] on input "Number of questions: 200 questions" at bounding box center [594, 279] width 639 height 21
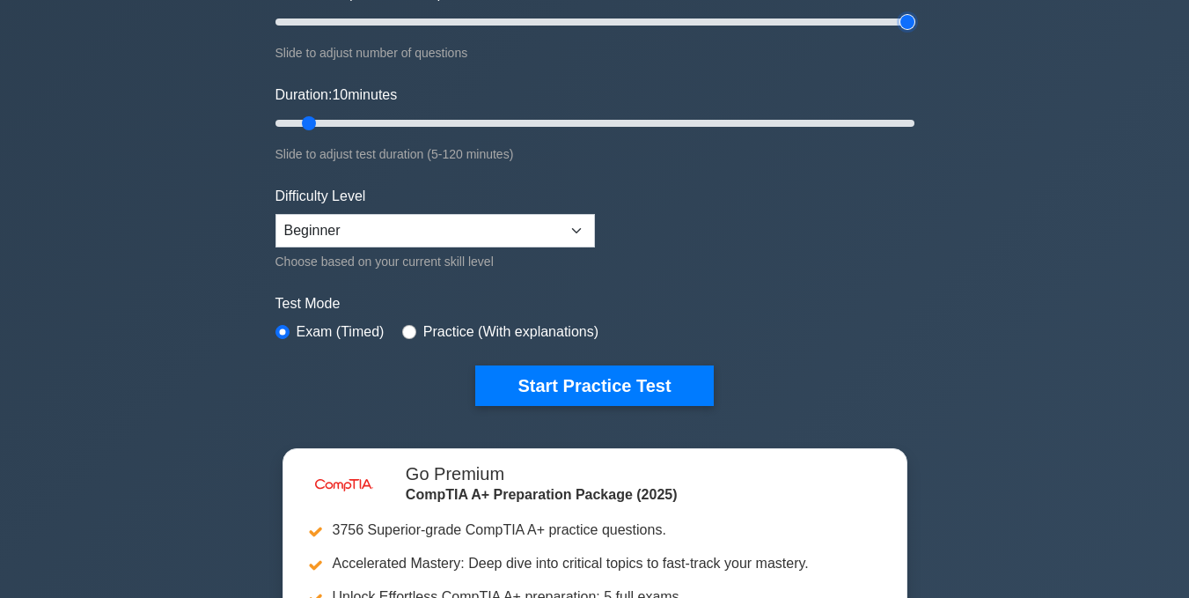
scroll to position [290, 0]
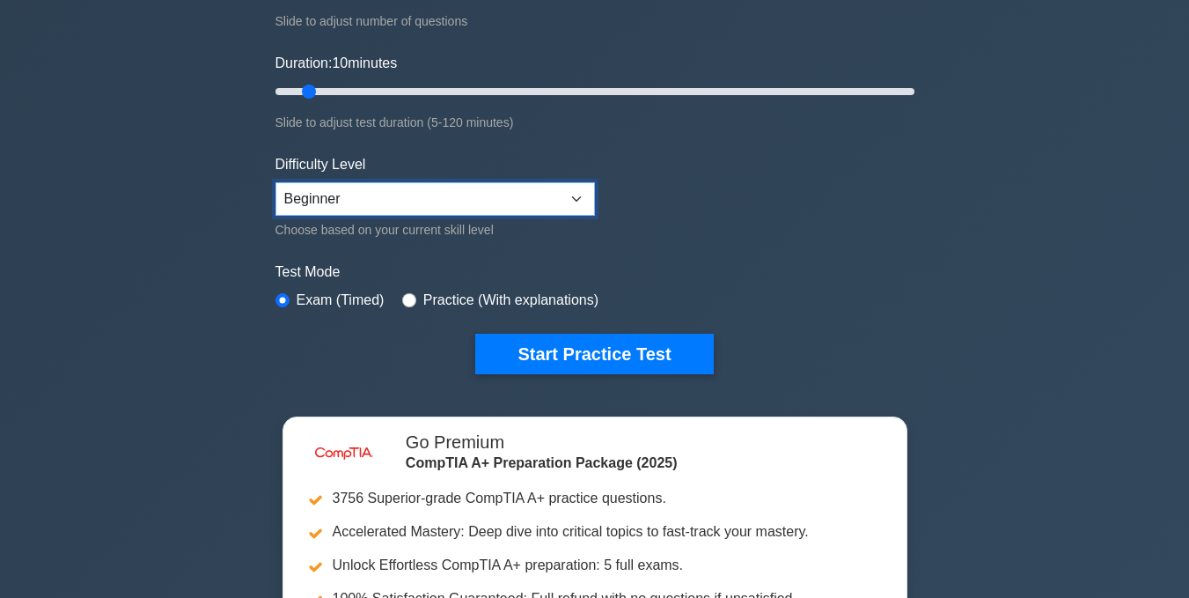
click at [322, 196] on select "Beginner Intermediate Expert" at bounding box center [434, 198] width 319 height 33
click at [646, 193] on form "Topics Hardware Operating Systems Networking Security Troubleshooting Mobile De…" at bounding box center [594, 102] width 639 height 544
click at [481, 301] on label "Practice (With explanations)" at bounding box center [510, 300] width 175 height 21
click at [413, 290] on div "Practice (With explanations)" at bounding box center [500, 300] width 196 height 21
click at [412, 296] on div "Practice (With explanations)" at bounding box center [500, 300] width 196 height 21
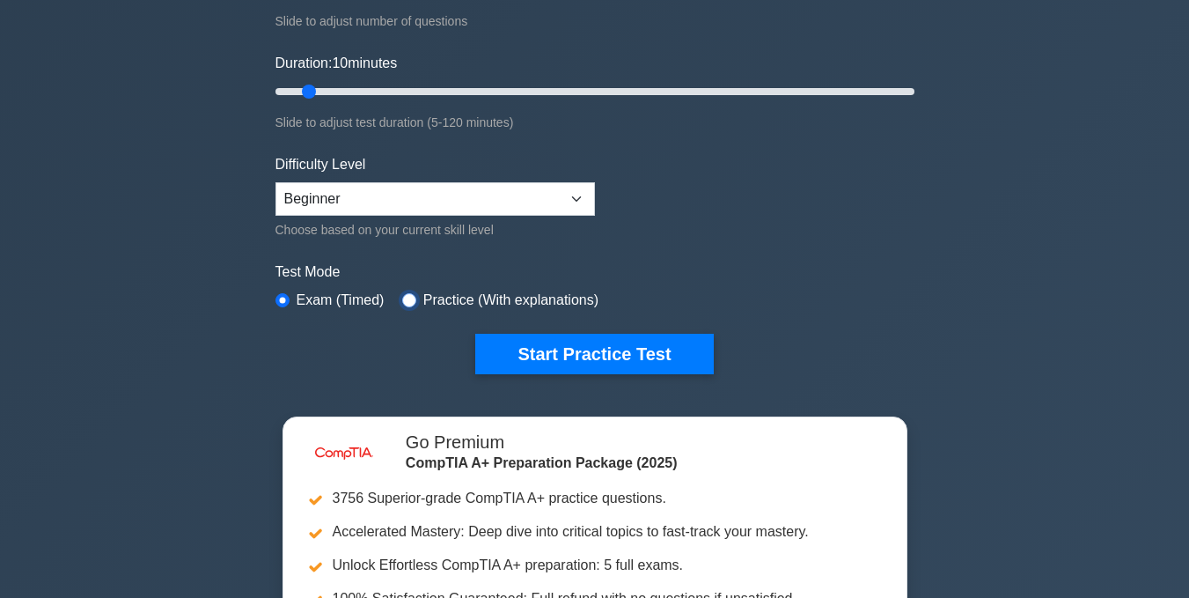
click at [404, 296] on input "radio" at bounding box center [409, 300] width 14 height 14
radio input "true"
click at [912, 85] on input "Duration: 120 minutes" at bounding box center [594, 91] width 639 height 21
click at [792, 92] on input "Duration: 100 minutes" at bounding box center [594, 91] width 639 height 21
click at [776, 92] on input "Duration: 95 minutes" at bounding box center [594, 91] width 639 height 21
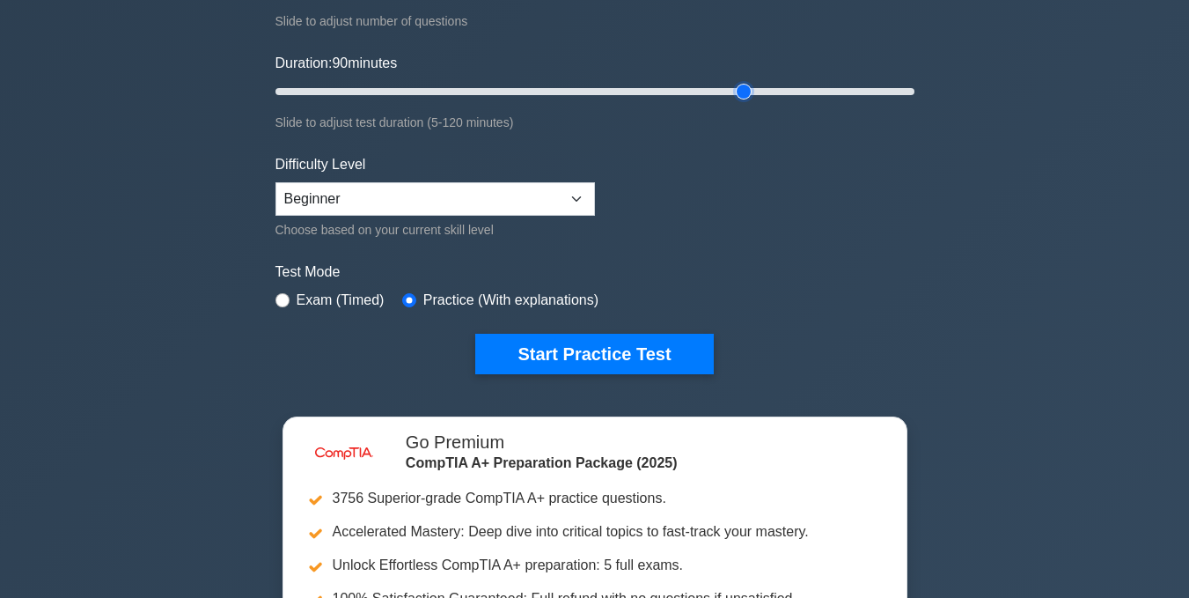
type input "90"
click at [748, 94] on input "Duration: 90 minutes" at bounding box center [594, 91] width 639 height 21
click at [750, 219] on form "Topics Hardware Operating Systems Networking Security Troubleshooting Mobile De…" at bounding box center [594, 102] width 639 height 544
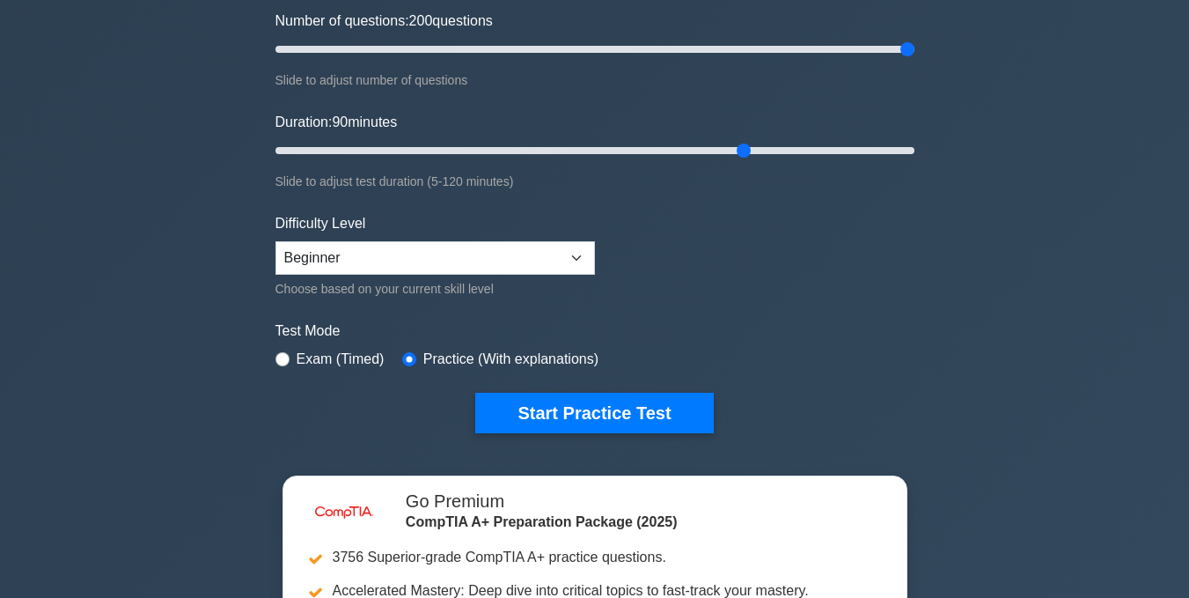
scroll to position [231, 0]
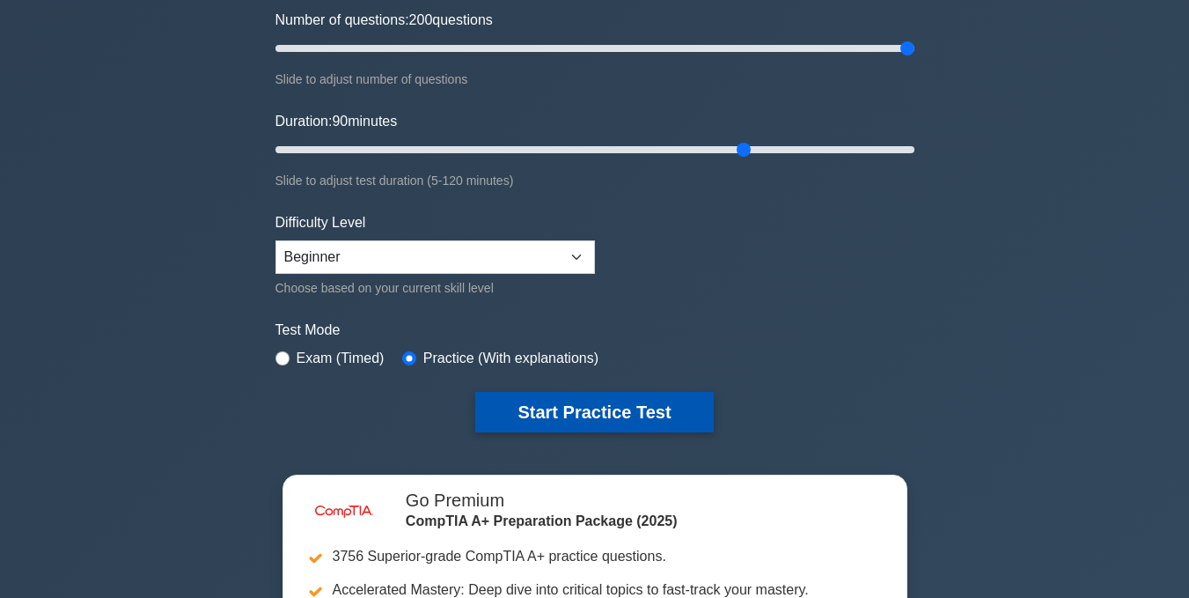
click at [582, 400] on button "Start Practice Test" at bounding box center [594, 412] width 238 height 40
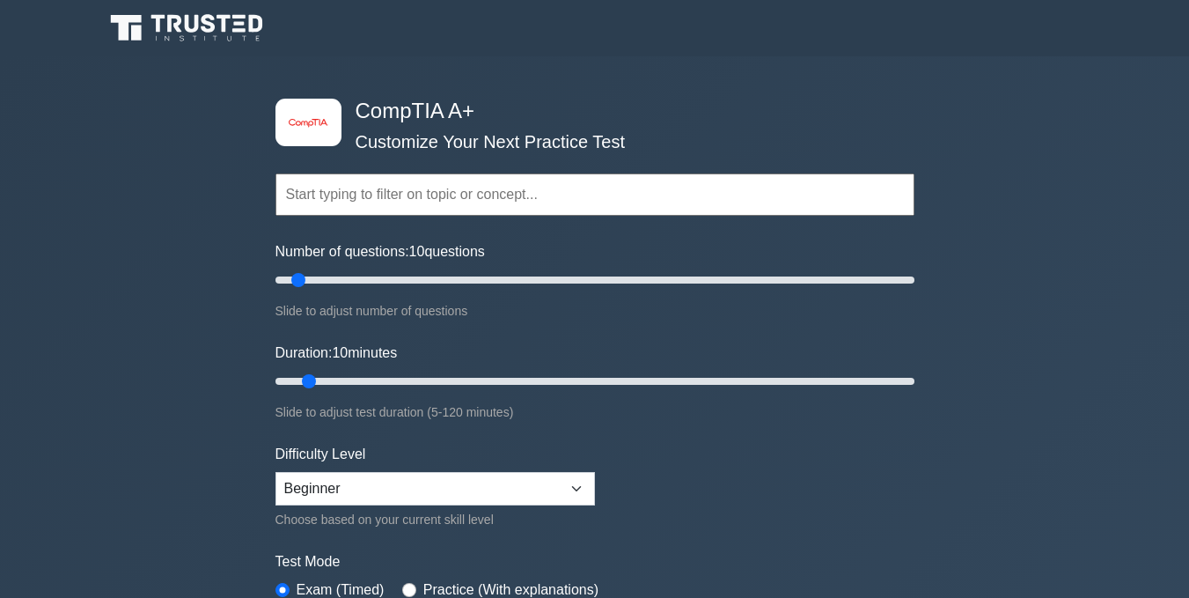
scroll to position [1012, 0]
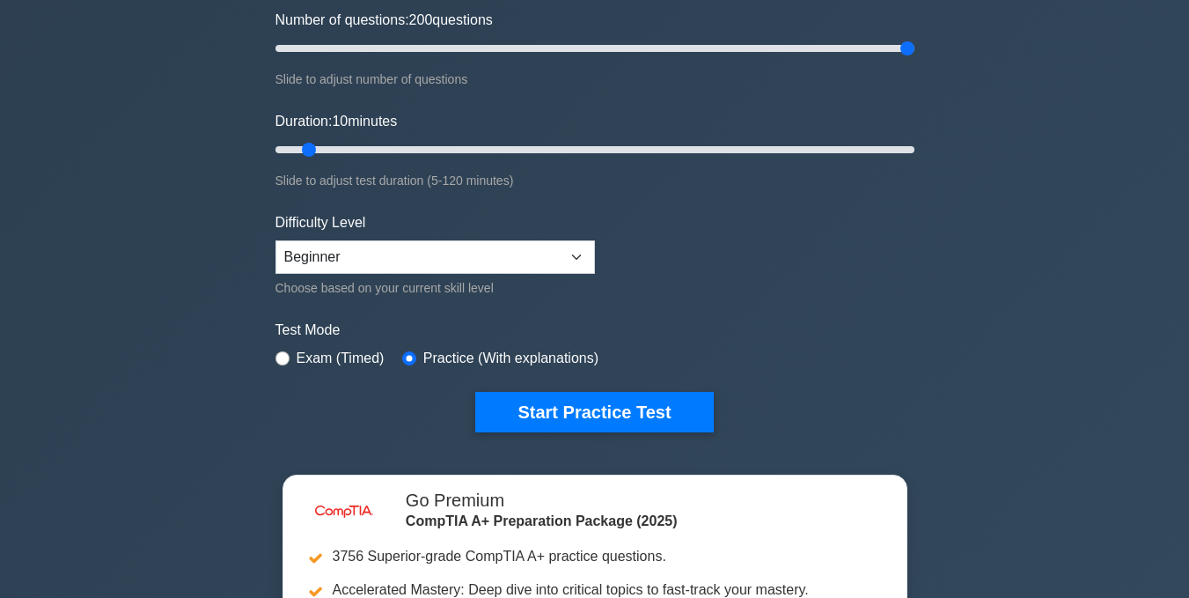
drag, startPoint x: 734, startPoint y: 41, endPoint x: 943, endPoint y: 39, distance: 208.6
type input "200"
click at [914, 39] on input "Number of questions: 200 questions" at bounding box center [594, 48] width 639 height 21
click at [678, 150] on input "Duration: 80 minutes" at bounding box center [594, 149] width 639 height 21
click at [704, 150] on input "Duration: 85 minutes" at bounding box center [594, 149] width 639 height 21
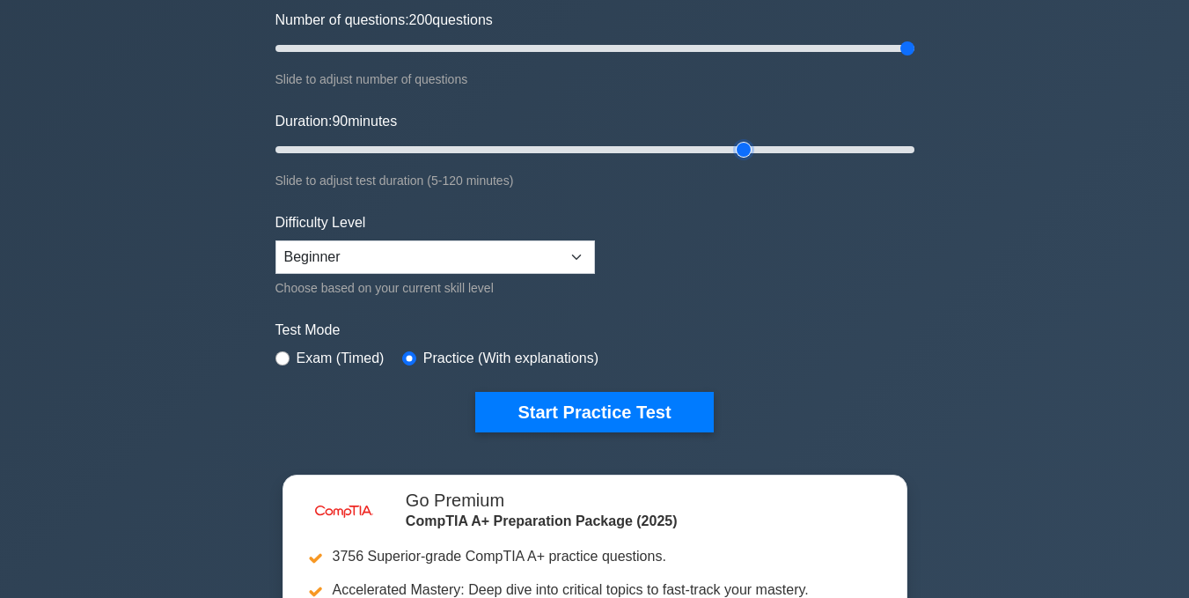
type input "90"
click at [733, 148] on input "Duration: 90 minutes" at bounding box center [594, 149] width 639 height 21
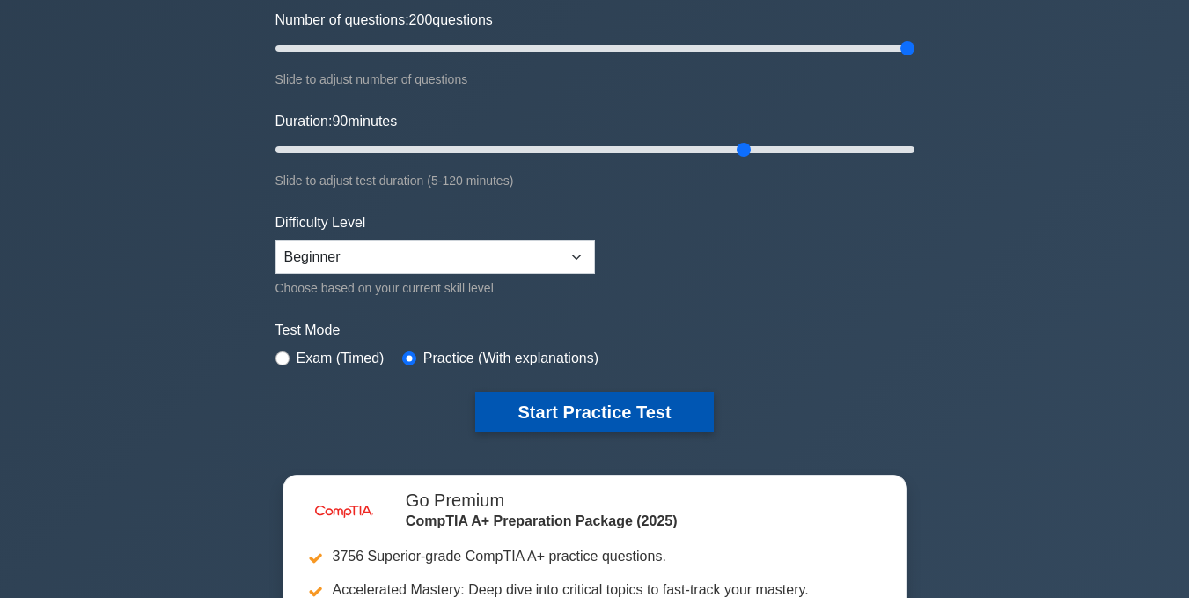
click at [555, 405] on button "Start Practice Test" at bounding box center [594, 412] width 238 height 40
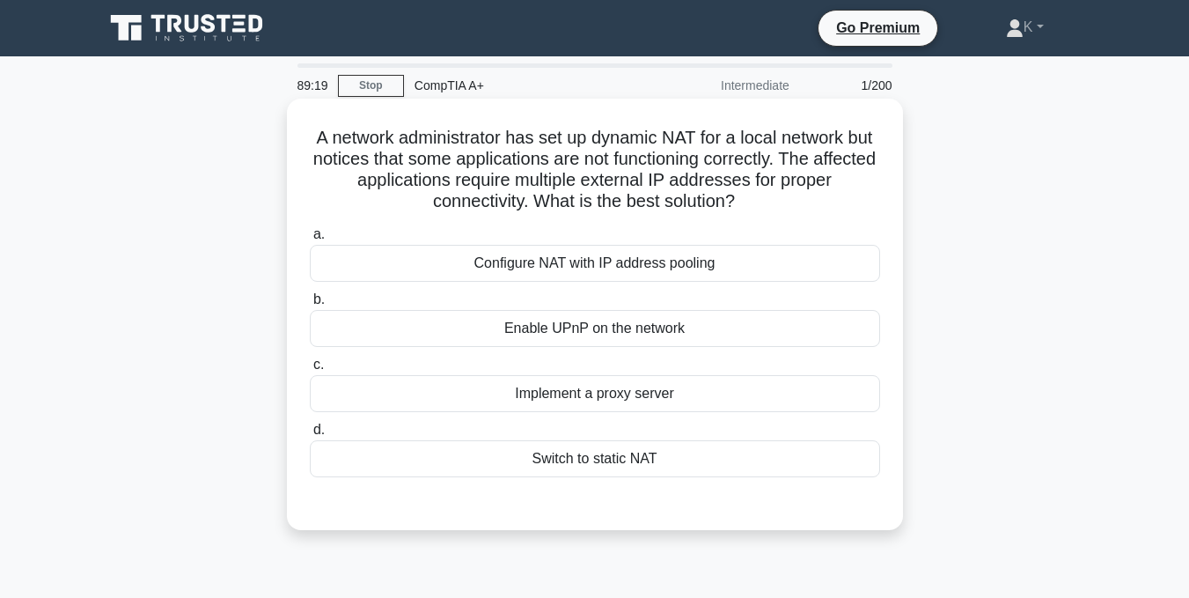
click at [692, 264] on div "Configure NAT with IP address pooling" at bounding box center [595, 263] width 570 height 37
click at [310, 240] on input "a. Configure NAT with IP address pooling" at bounding box center [310, 234] width 0 height 11
